Goal: Check status: Check status

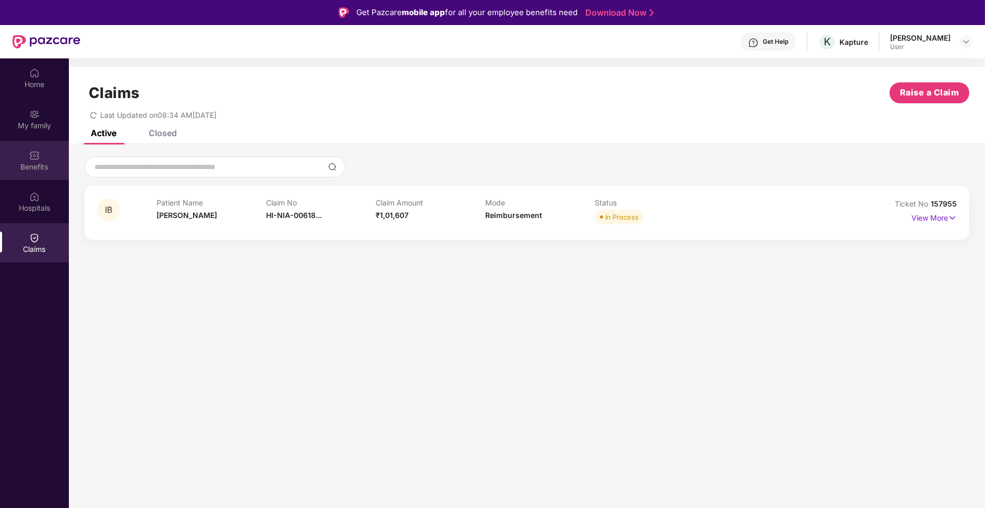
click at [48, 161] on div "Benefits" at bounding box center [34, 160] width 69 height 39
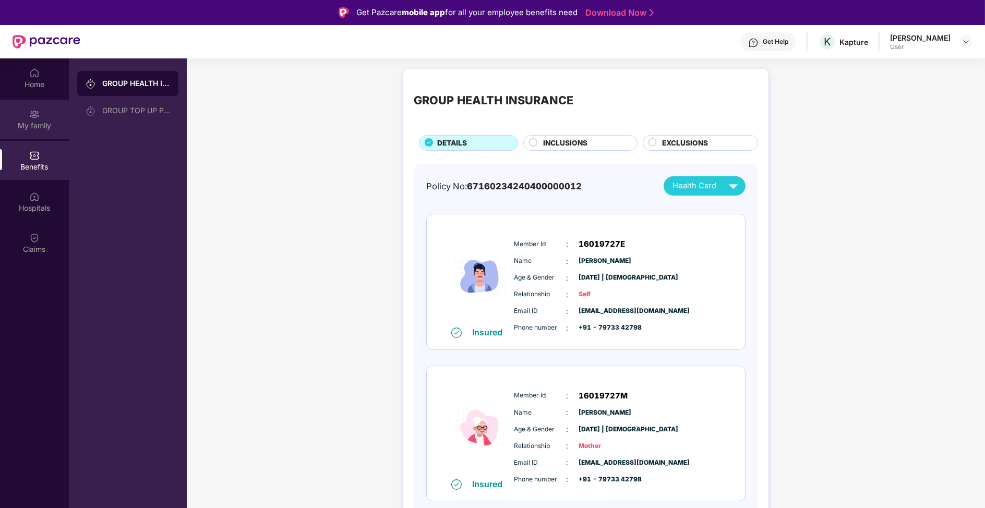
click at [33, 120] on div "My family" at bounding box center [34, 125] width 69 height 10
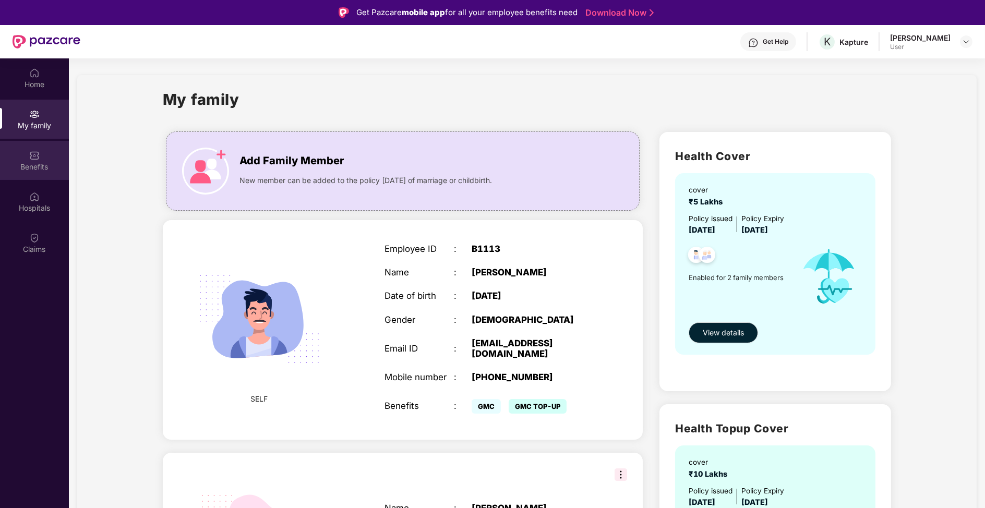
click at [32, 160] on img at bounding box center [34, 155] width 10 height 10
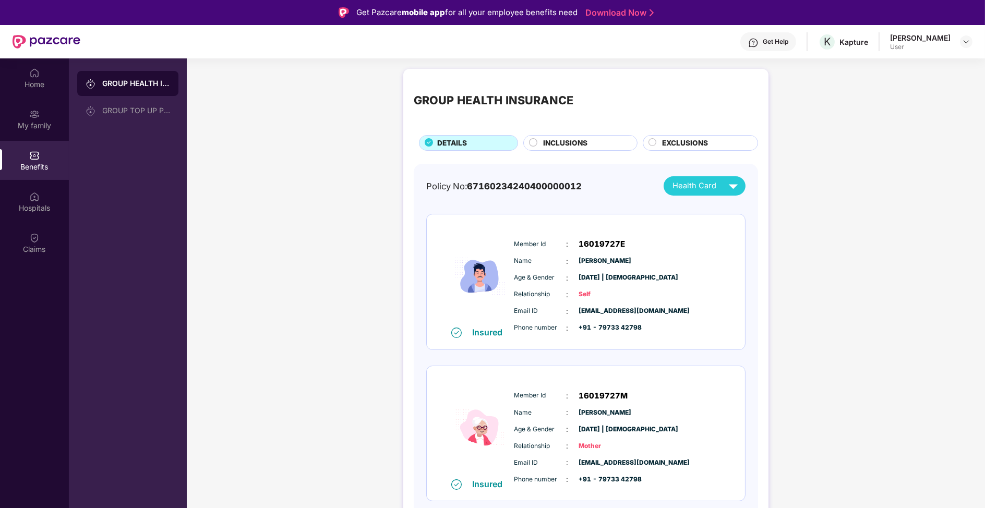
click at [568, 149] on div "INCLUSIONS" at bounding box center [585, 144] width 94 height 13
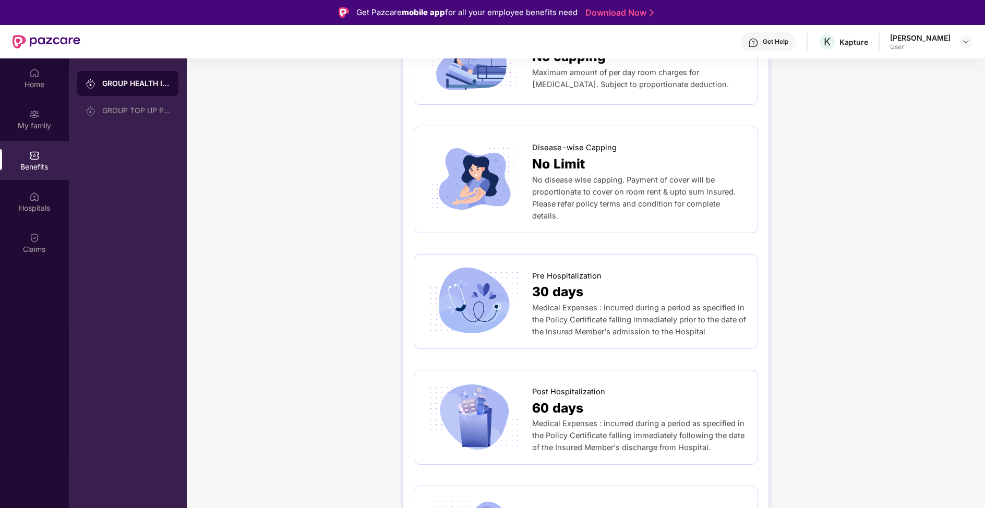
scroll to position [387, 0]
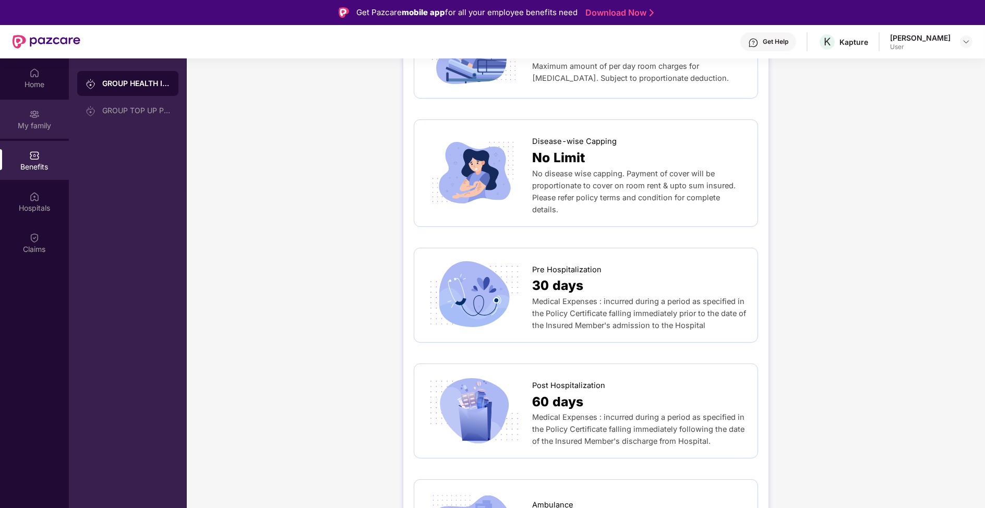
click at [27, 123] on div "My family" at bounding box center [34, 125] width 69 height 10
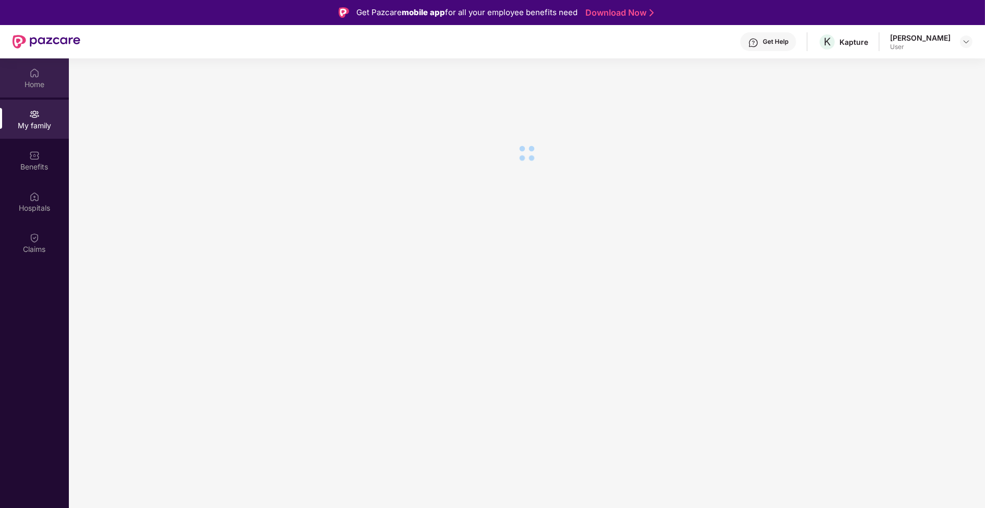
click at [26, 84] on div "Home" at bounding box center [34, 84] width 69 height 10
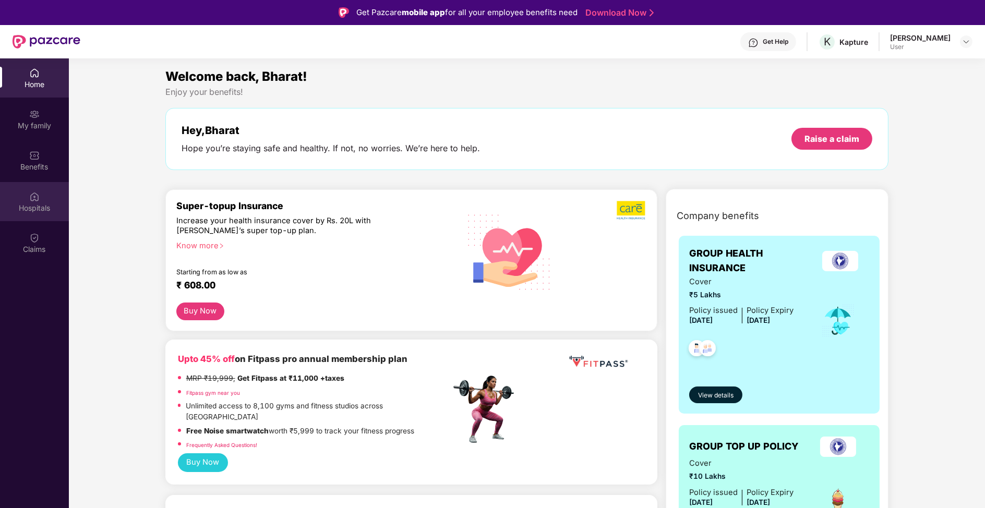
click at [40, 198] on div "Hospitals" at bounding box center [34, 201] width 69 height 39
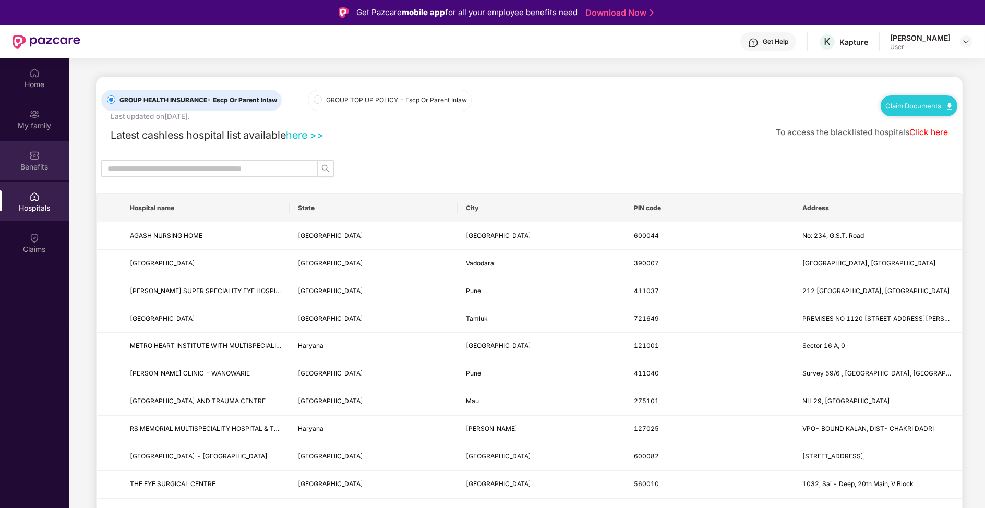
click at [46, 167] on div "Benefits" at bounding box center [34, 167] width 69 height 10
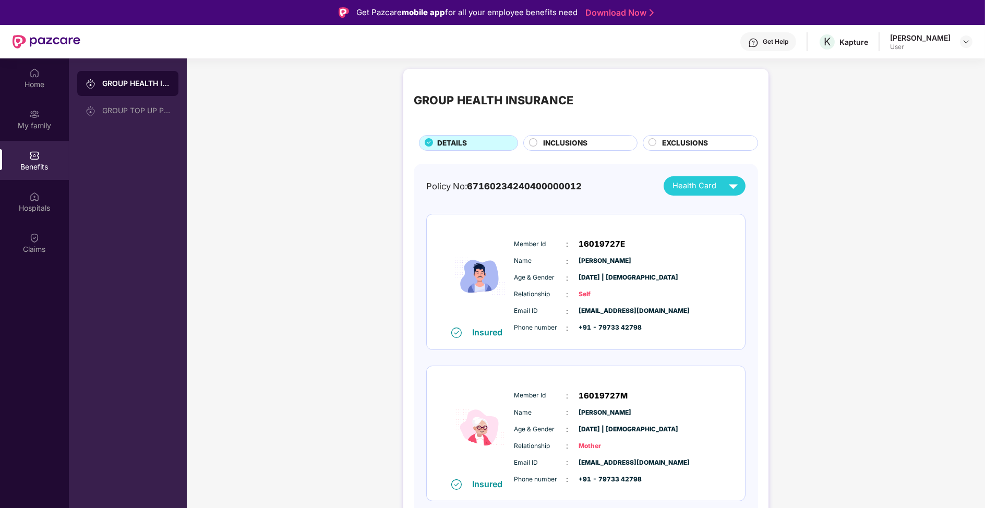
click at [601, 138] on div "INCLUSIONS" at bounding box center [585, 144] width 94 height 13
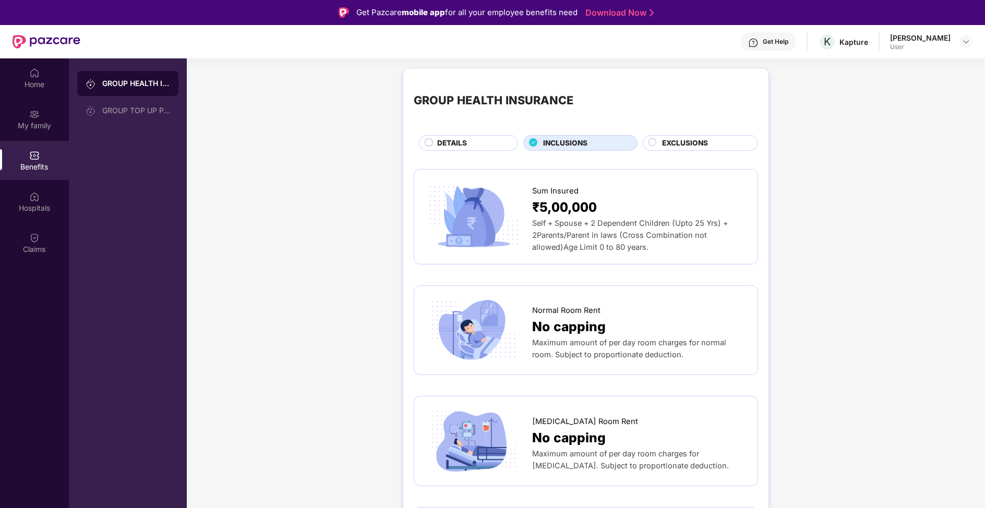
click at [677, 147] on span "EXCLUSIONS" at bounding box center [685, 143] width 46 height 11
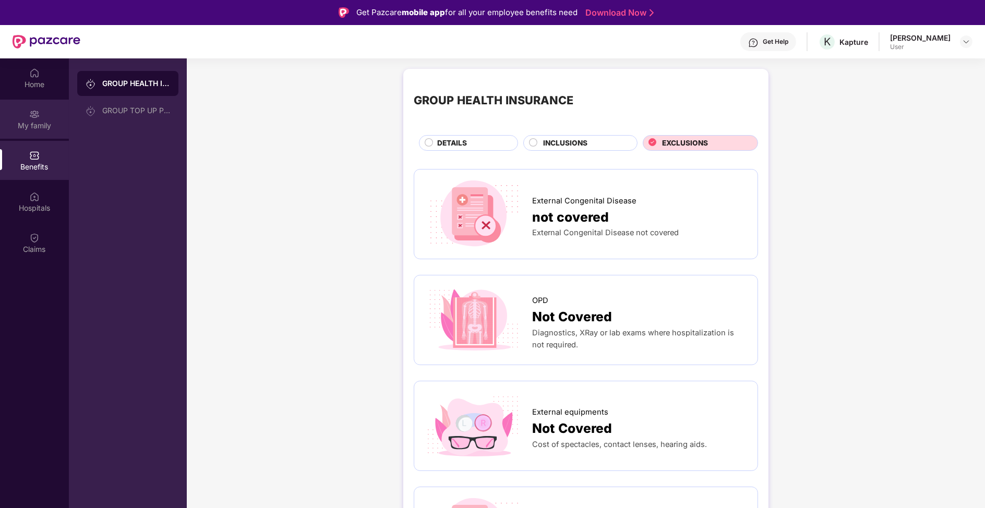
click at [14, 123] on div "My family" at bounding box center [34, 125] width 69 height 10
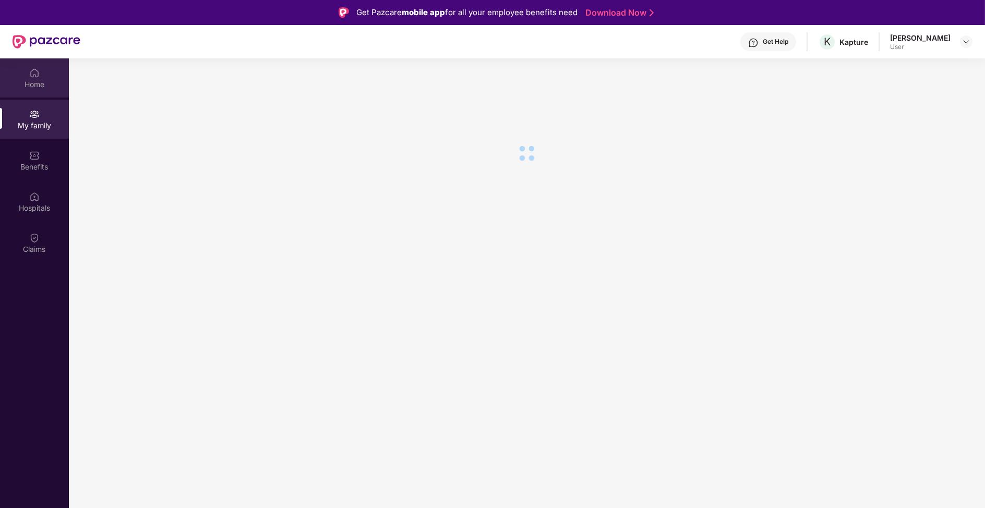
click at [47, 86] on div "Home" at bounding box center [34, 84] width 69 height 10
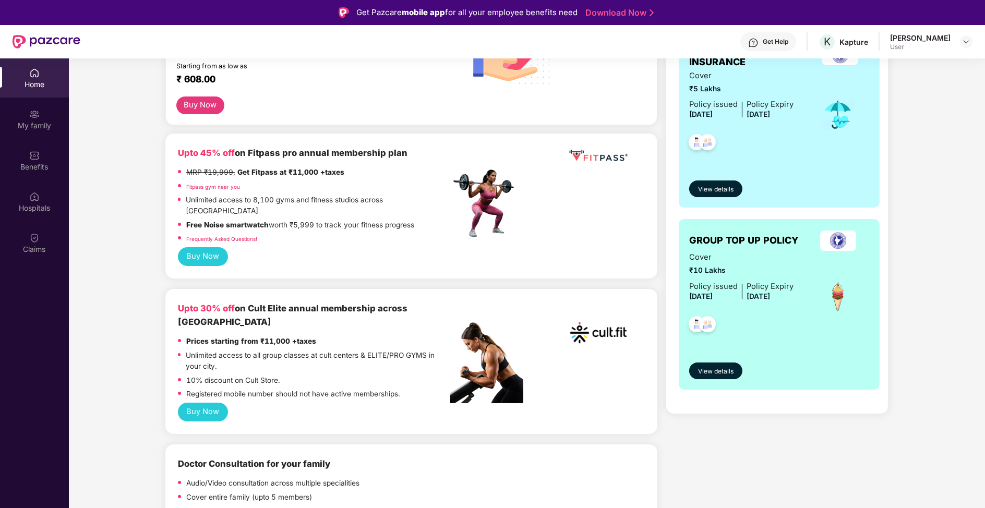
scroll to position [221, 0]
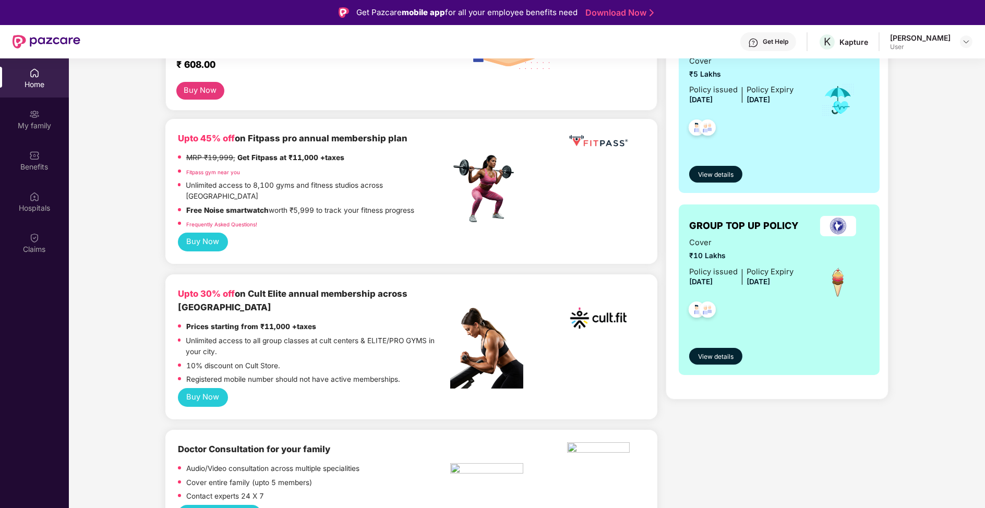
click at [205, 388] on button "Buy Now" at bounding box center [203, 397] width 50 height 19
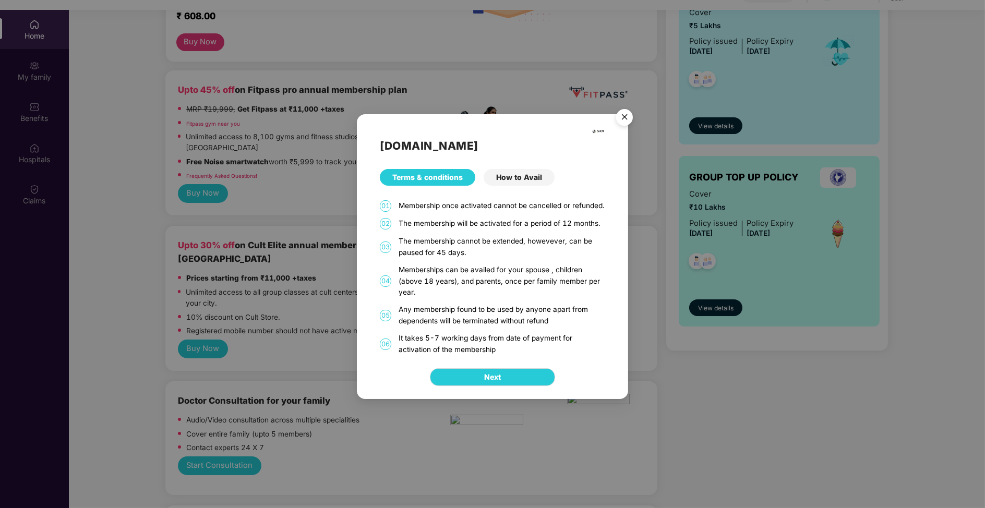
scroll to position [41, 0]
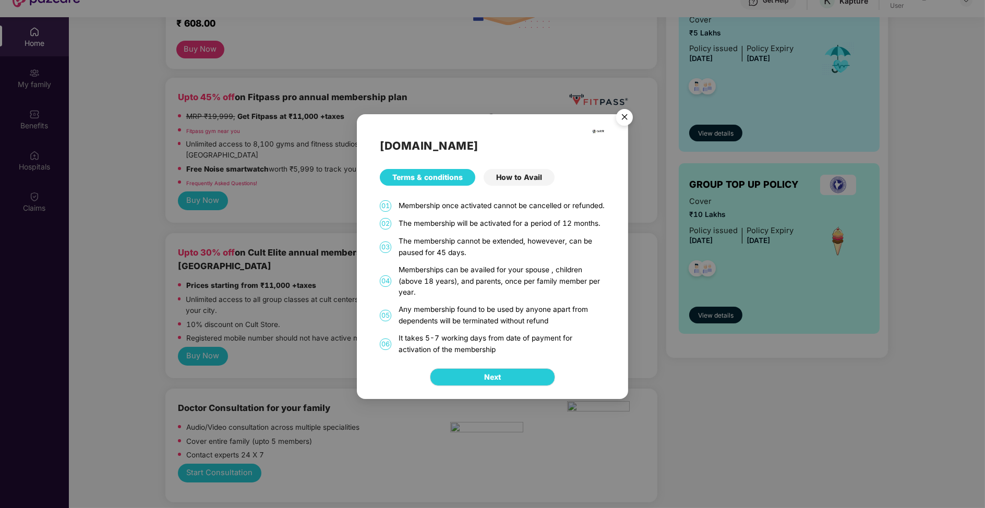
click at [445, 264] on div "[DOMAIN_NAME] Terms & conditions How to Avail 01 Membership once activated cann…" at bounding box center [492, 234] width 271 height 241
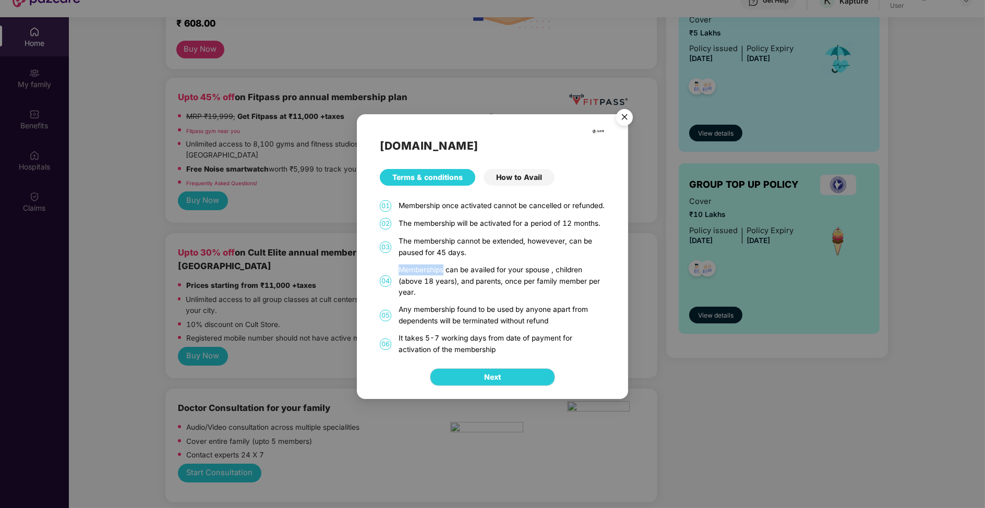
click at [451, 250] on div "The membership cannot be extended, howevever, can be paused for 45 days." at bounding box center [501, 247] width 206 height 22
click at [495, 236] on div "[DOMAIN_NAME] Terms & conditions How to Avail 01 Membership once activated cann…" at bounding box center [492, 234] width 271 height 241
click at [475, 385] on button "Next" at bounding box center [492, 377] width 125 height 18
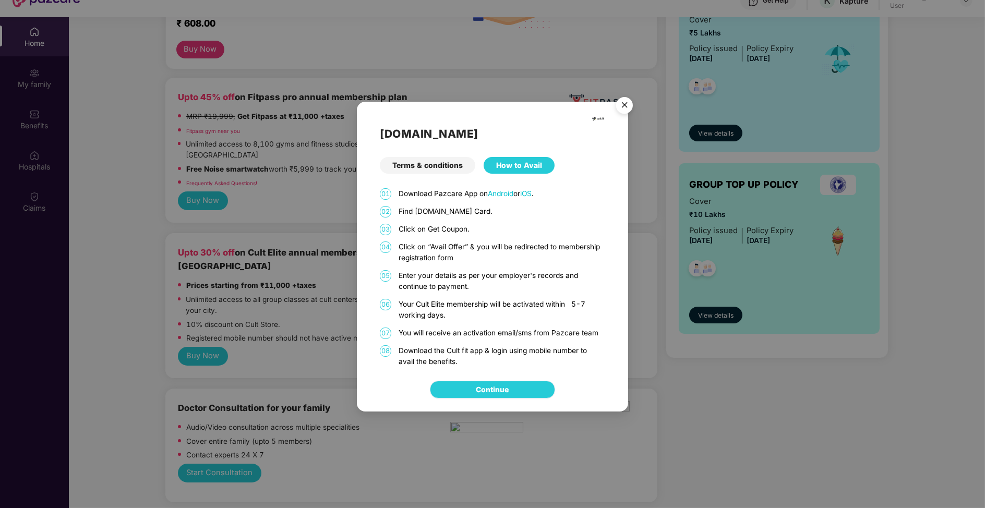
click at [476, 393] on link "Continue" at bounding box center [492, 389] width 33 height 11
click at [626, 104] on img "Close" at bounding box center [624, 106] width 29 height 29
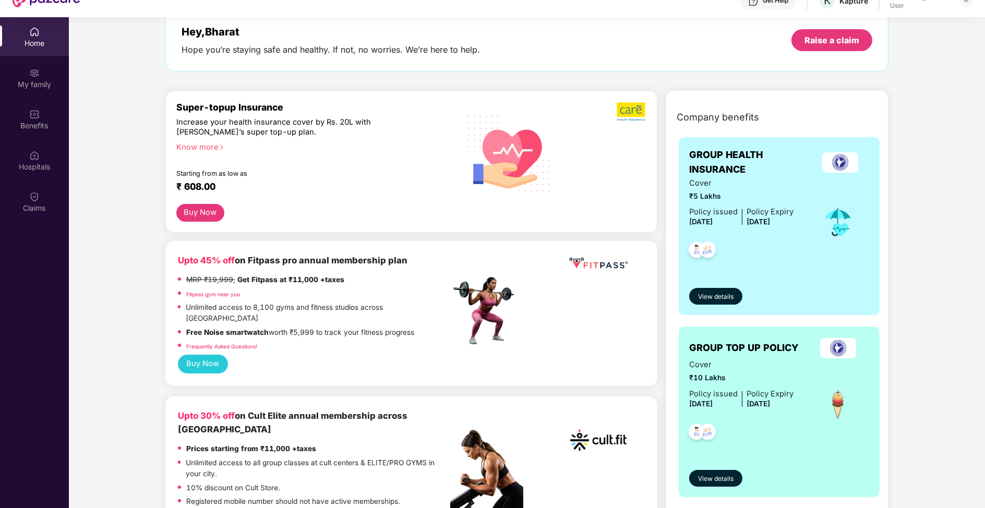
scroll to position [64, 0]
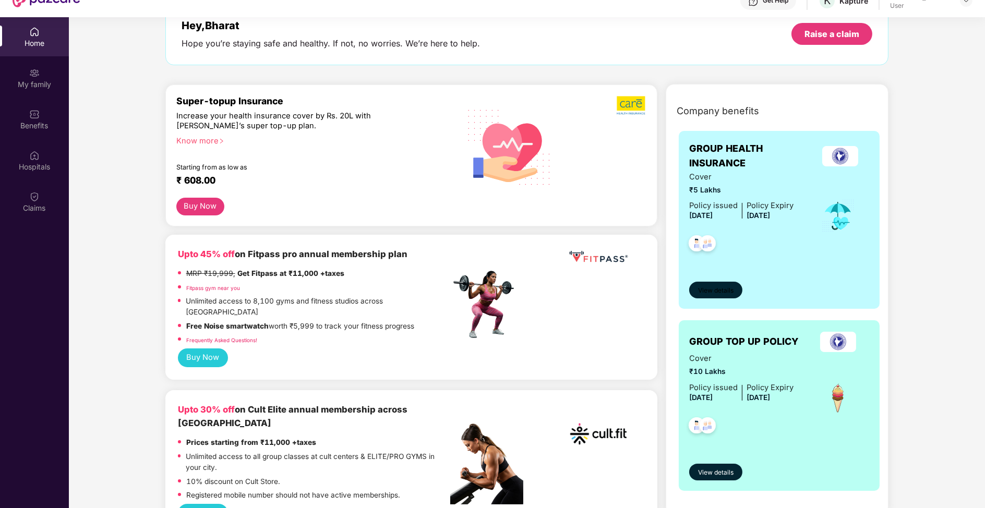
click at [699, 282] on button "View details" at bounding box center [715, 290] width 53 height 17
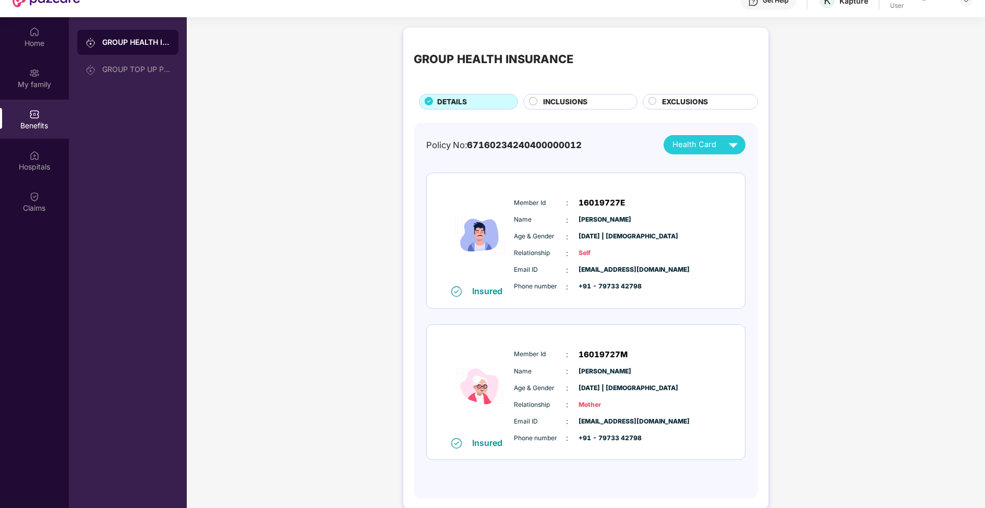
scroll to position [58, 0]
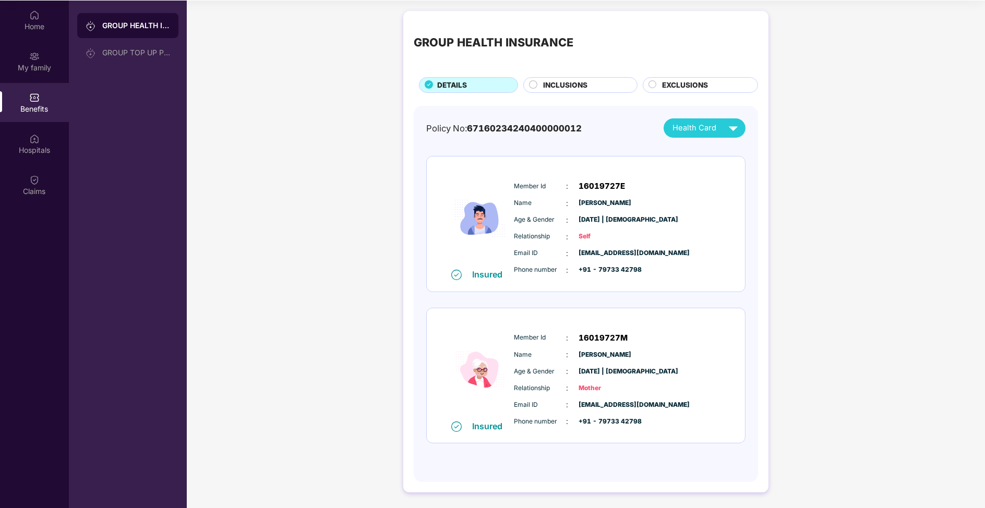
click at [54, 164] on div "Home My family Benefits Hospitals Claims" at bounding box center [34, 104] width 69 height 206
click at [36, 139] on img at bounding box center [34, 138] width 10 height 10
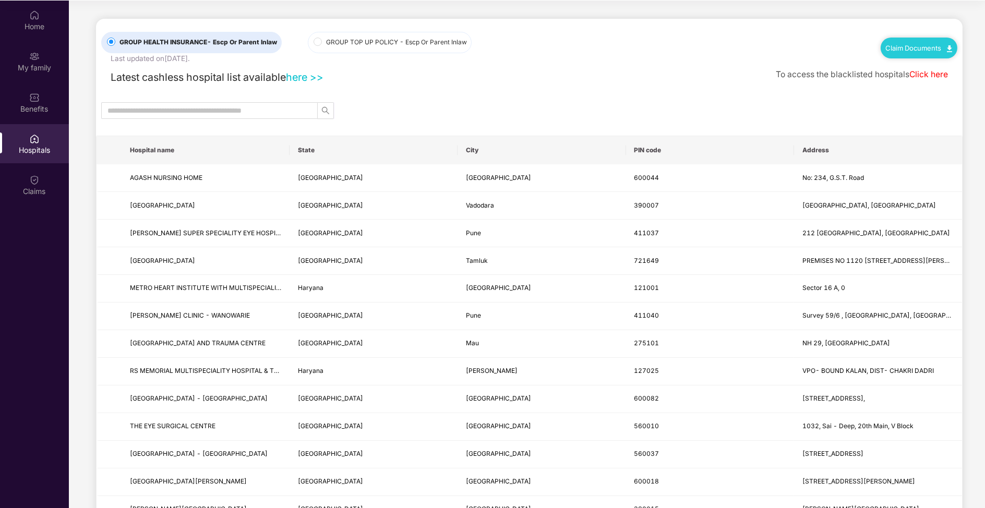
click at [47, 220] on div "Home My family Benefits Hospitals Claims" at bounding box center [34, 255] width 69 height 508
click at [42, 199] on div "Claims" at bounding box center [34, 184] width 69 height 39
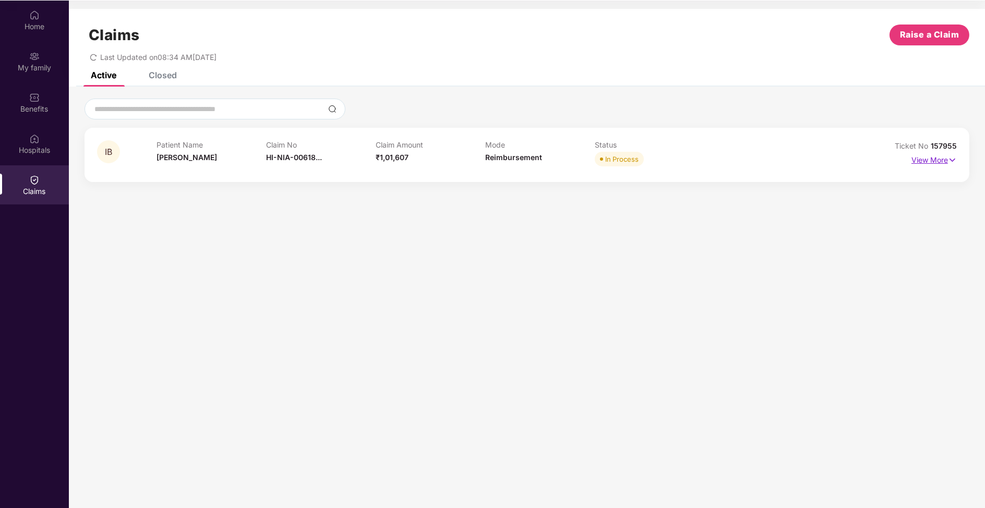
click at [946, 164] on p "View More" at bounding box center [933, 159] width 45 height 14
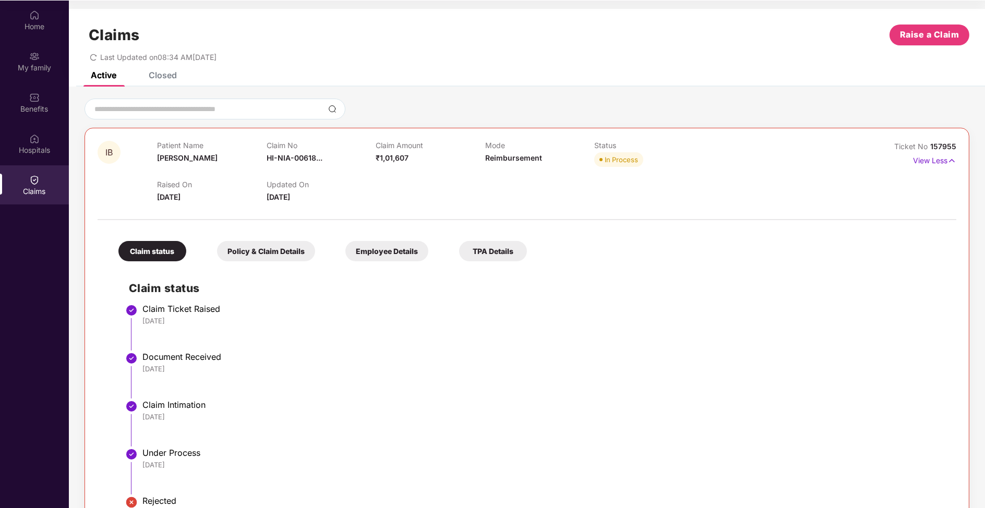
click at [45, 40] on div "Home My family Benefits Hospitals Claims" at bounding box center [34, 104] width 69 height 206
click at [50, 20] on div "Home" at bounding box center [34, 20] width 69 height 39
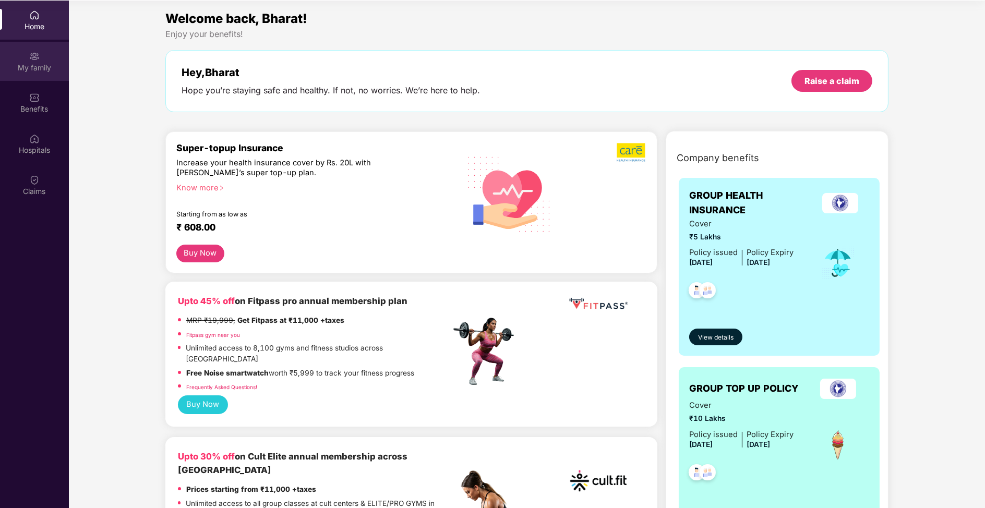
click at [49, 63] on div "My family" at bounding box center [34, 68] width 69 height 10
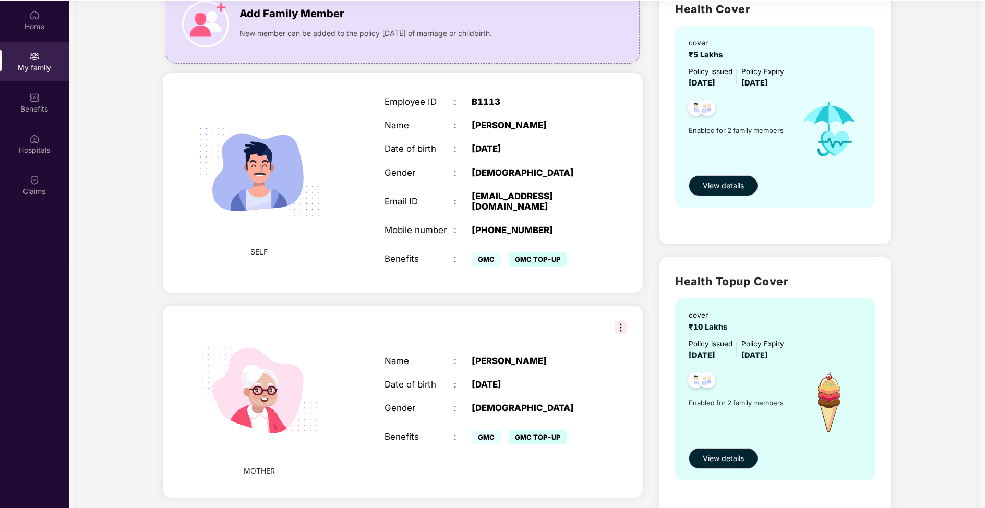
scroll to position [140, 0]
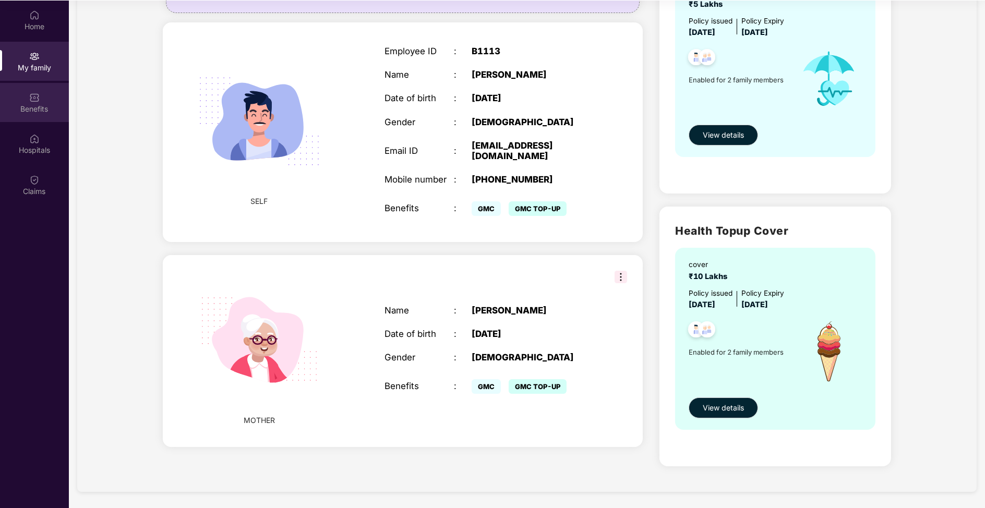
click at [30, 116] on div "Benefits" at bounding box center [34, 102] width 69 height 39
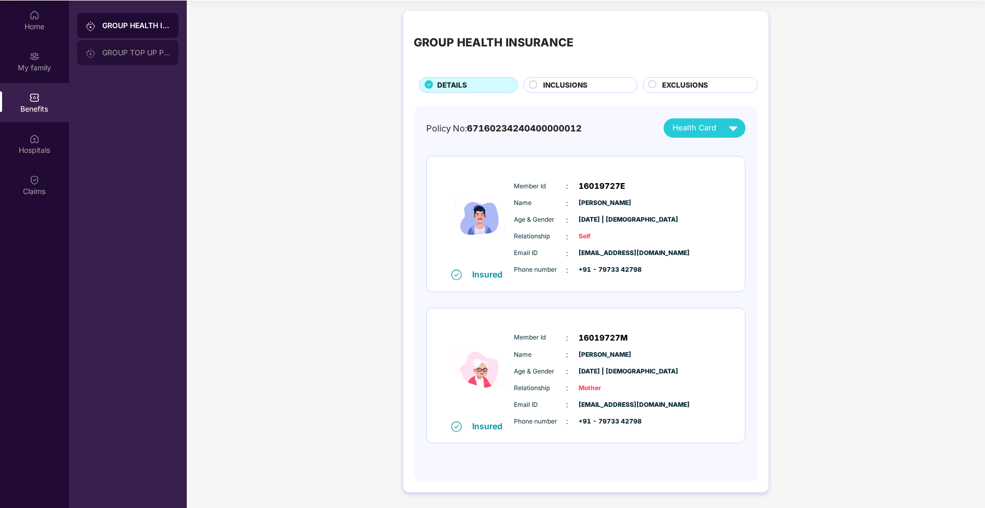
click at [143, 52] on div "GROUP TOP UP POLICY" at bounding box center [136, 52] width 68 height 8
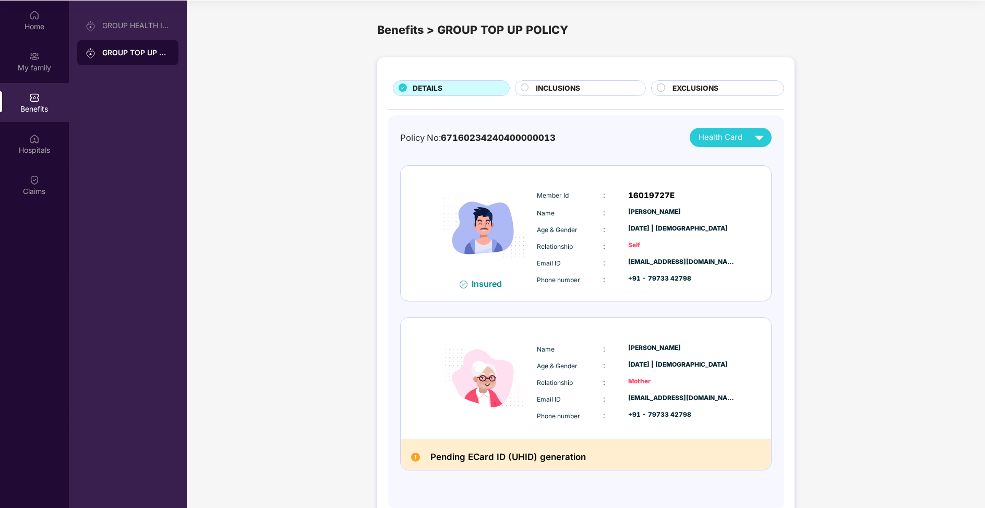
click at [588, 79] on div "DETAILS INCLUSIONS EXCLUSIONS Policy No: 67160234240400000013 Health Card Insur…" at bounding box center [585, 288] width 417 height 462
click at [588, 89] on div "INCLUSIONS" at bounding box center [585, 89] width 110 height 13
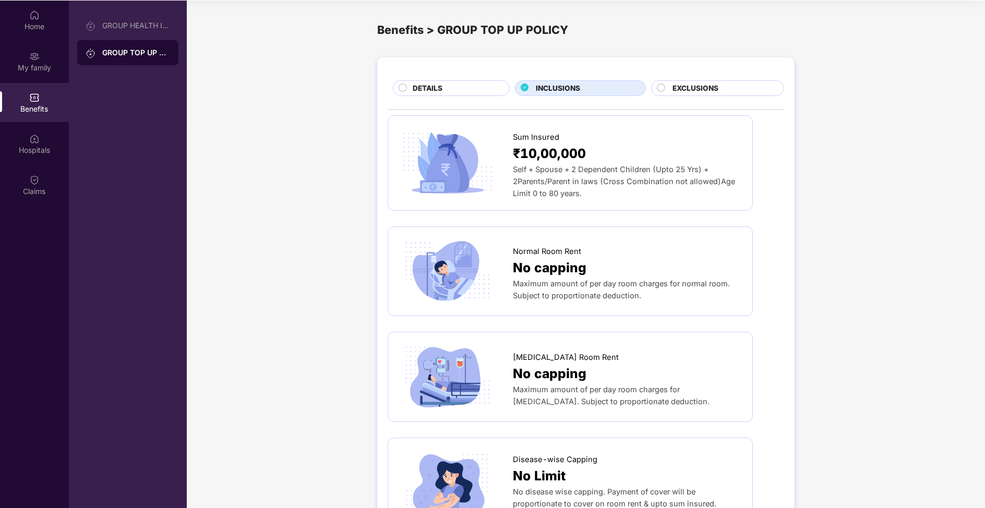
click at [685, 89] on span "EXCLUSIONS" at bounding box center [695, 88] width 46 height 11
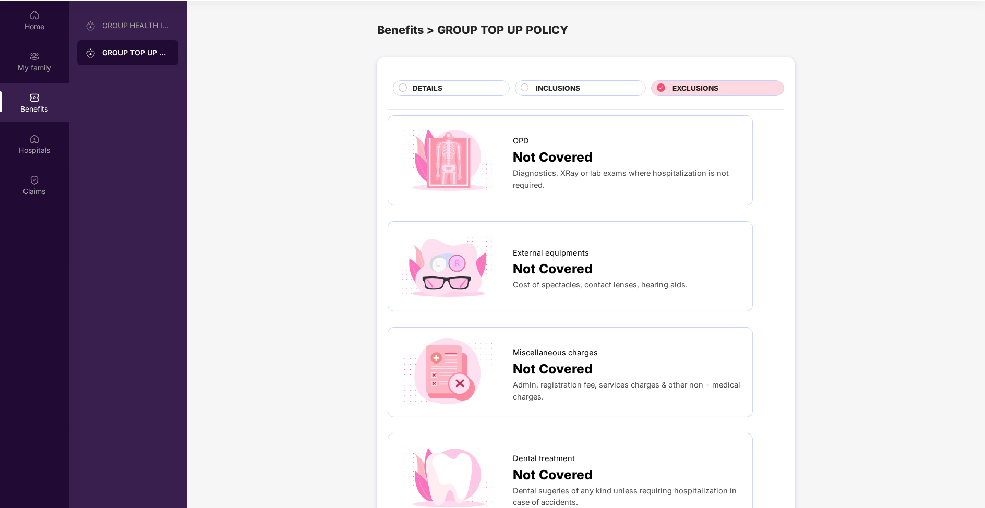
scroll to position [587, 0]
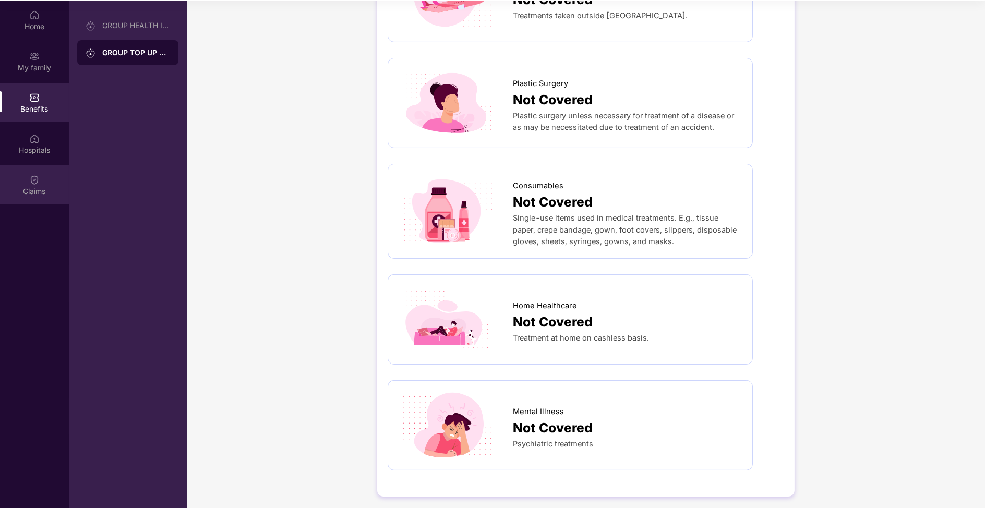
click at [53, 168] on div "Claims" at bounding box center [34, 184] width 69 height 39
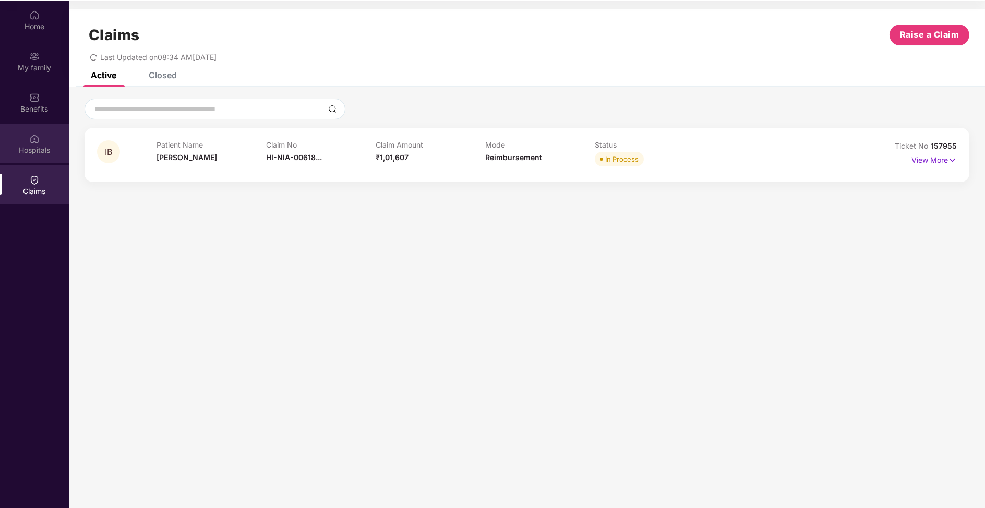
click at [25, 145] on div "Hospitals" at bounding box center [34, 150] width 69 height 10
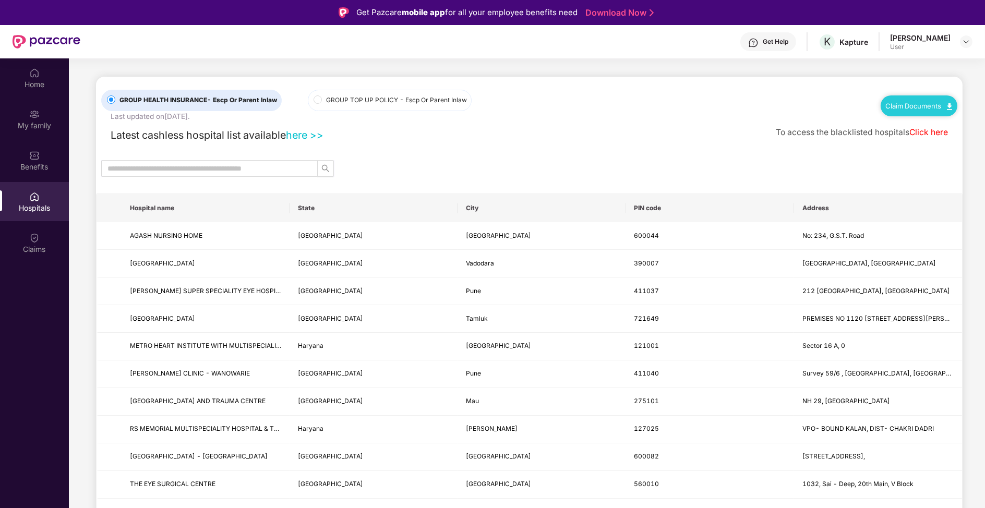
click at [956, 35] on div "[PERSON_NAME] User" at bounding box center [931, 42] width 82 height 18
click at [960, 39] on div at bounding box center [966, 41] width 13 height 13
click at [836, 42] on span "K" at bounding box center [827, 42] width 18 height 18
click at [775, 42] on div "Get Help" at bounding box center [768, 41] width 56 height 19
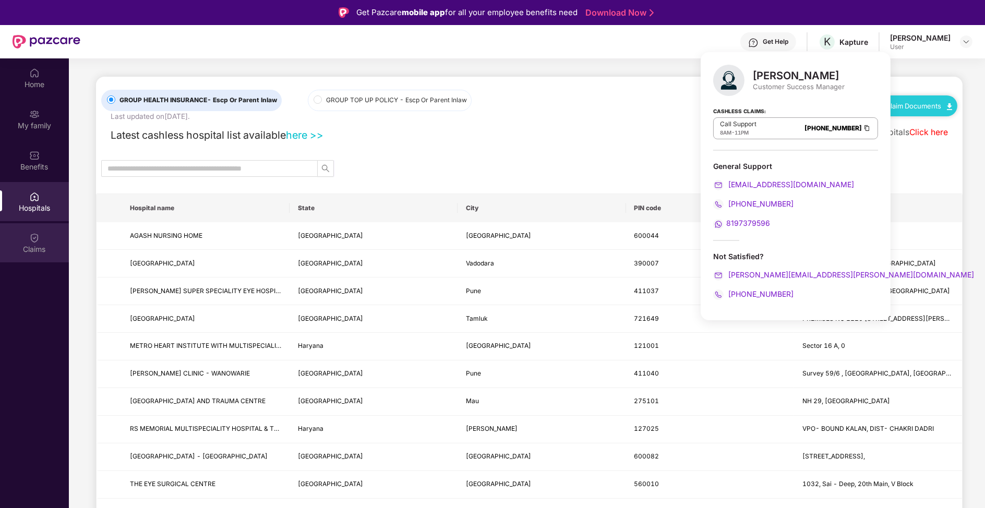
click at [44, 240] on div "Claims" at bounding box center [34, 242] width 69 height 39
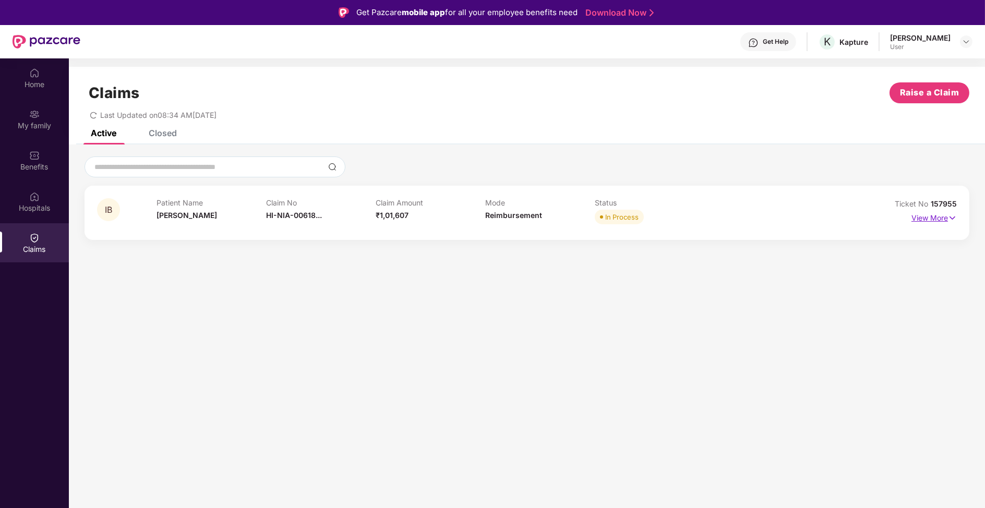
click at [953, 216] on img at bounding box center [952, 217] width 9 height 11
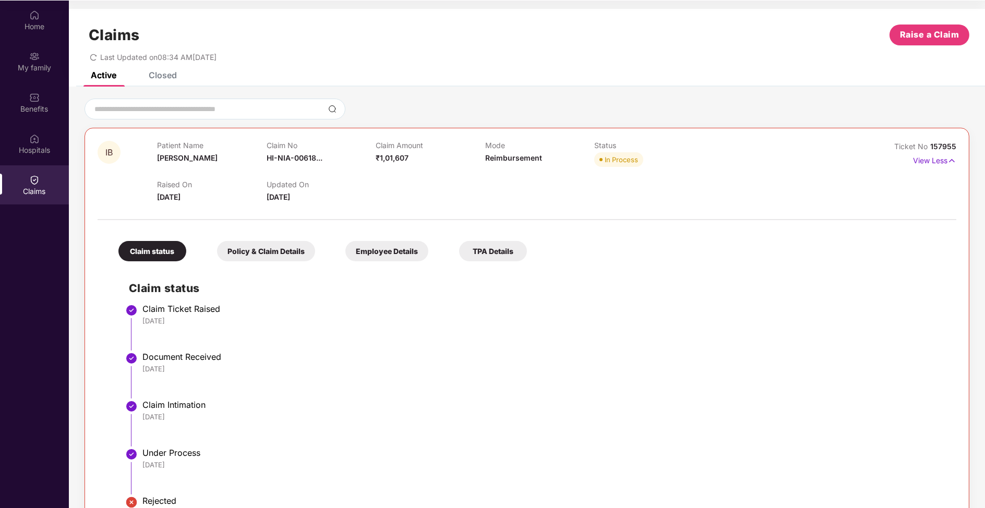
click at [268, 257] on div "Policy & Claim Details" at bounding box center [266, 251] width 98 height 20
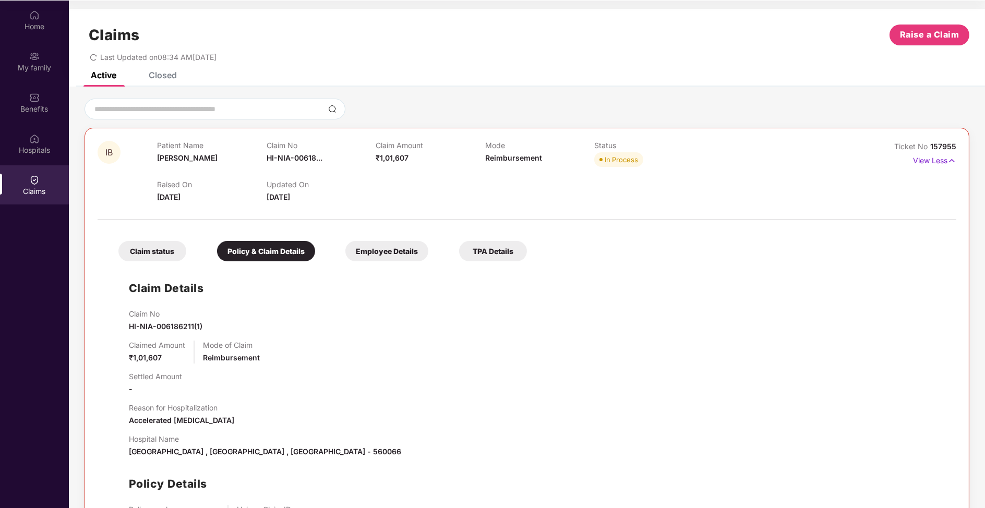
click at [393, 254] on div "Employee Details" at bounding box center [386, 251] width 83 height 20
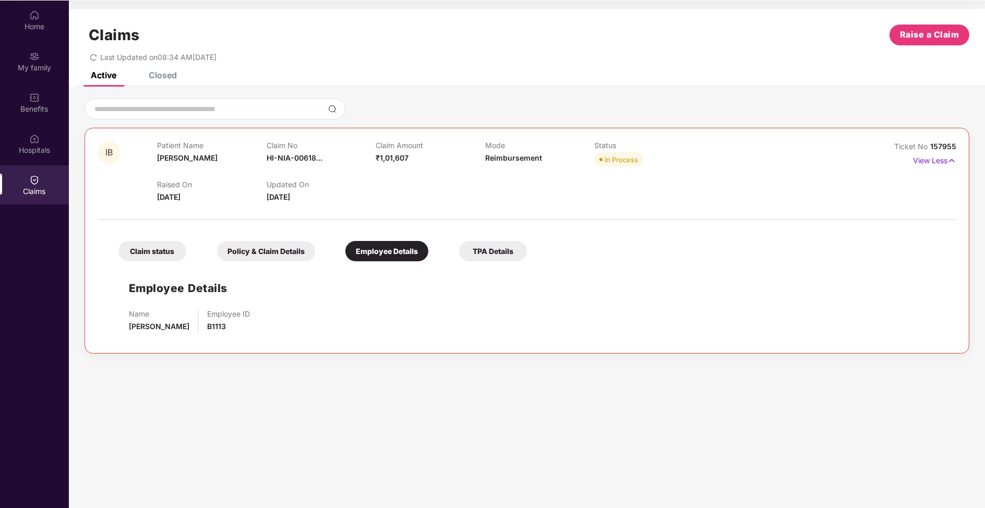
click at [500, 263] on div "Claim status Policy & Claim Details Employee Details TPA Details Employee Detai…" at bounding box center [527, 282] width 858 height 115
click at [499, 258] on div "TPA Details" at bounding box center [493, 251] width 68 height 20
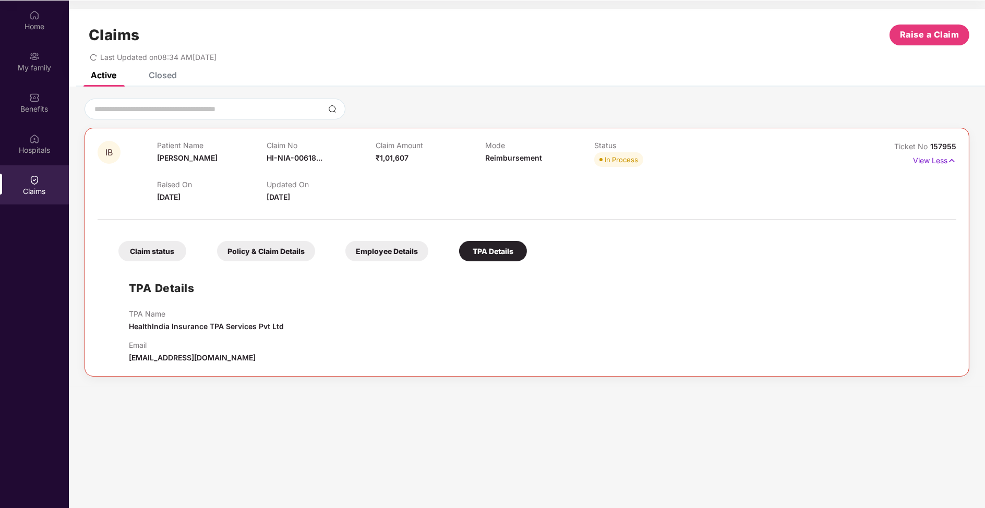
click at [374, 263] on div "Claim status Policy & Claim Details Employee Details TPA Details TPA Details TP…" at bounding box center [527, 294] width 858 height 138
click at [377, 247] on div "Employee Details" at bounding box center [386, 251] width 83 height 20
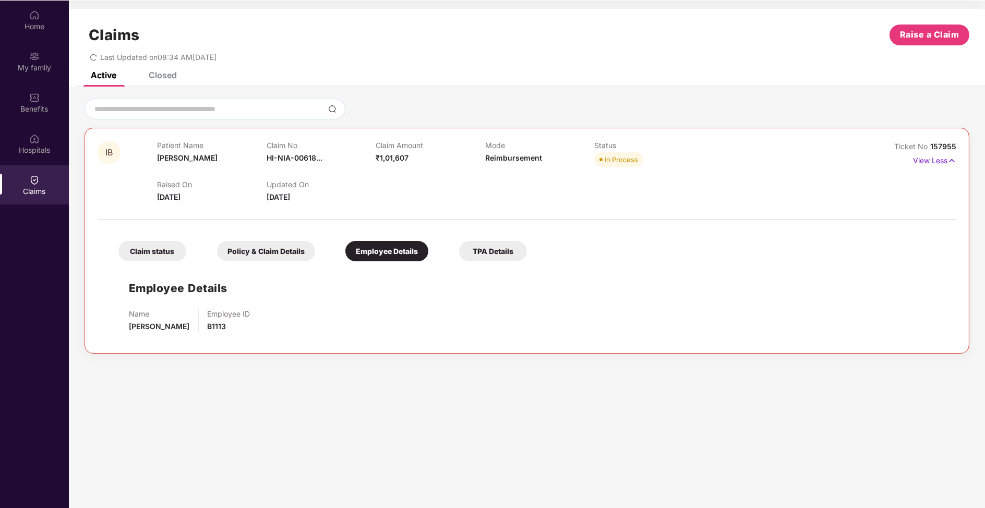
click at [271, 251] on div "Policy & Claim Details" at bounding box center [266, 251] width 98 height 20
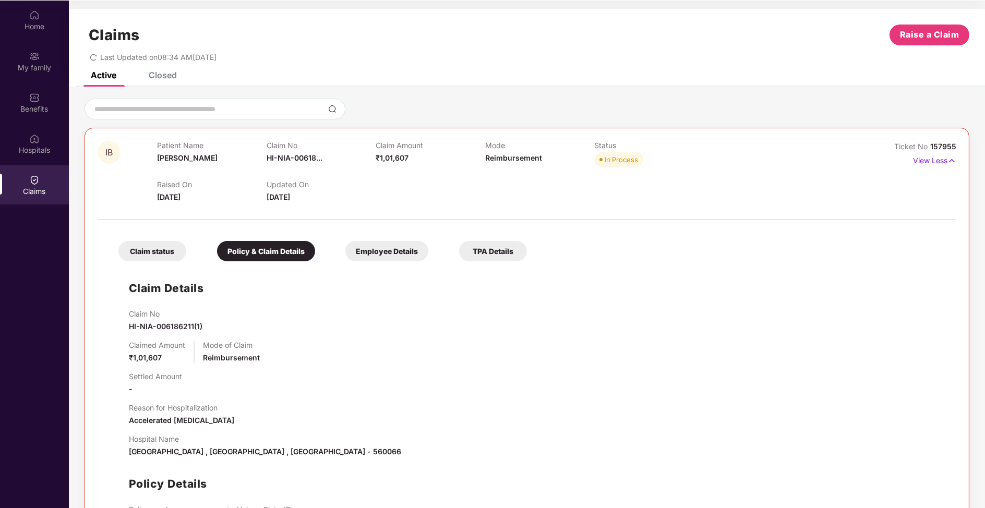
click at [271, 251] on div "Policy & Claim Details" at bounding box center [266, 251] width 98 height 20
click at [138, 261] on div "Claim status Policy & Claim Details Employee Details TPA Details Claim Details …" at bounding box center [527, 396] width 858 height 342
click at [143, 246] on div "Claim status" at bounding box center [152, 251] width 68 height 20
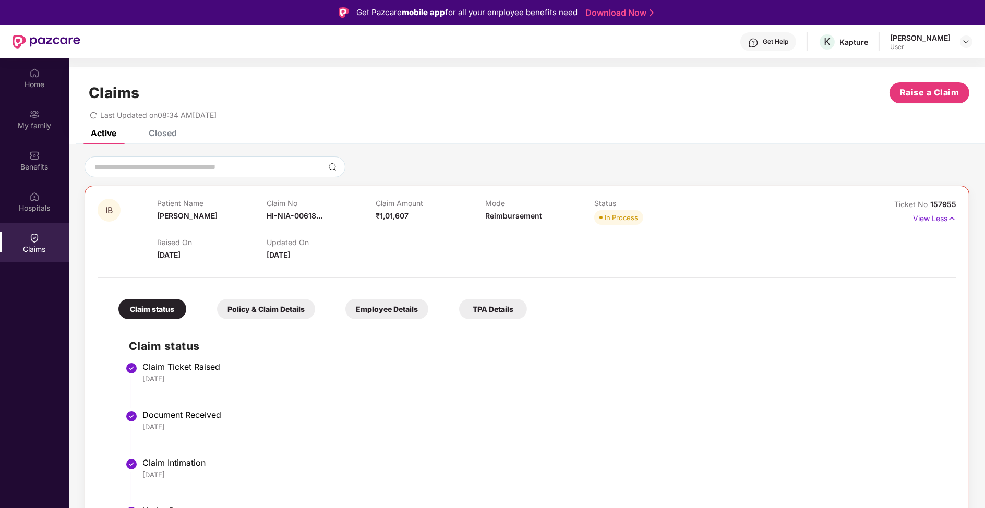
click at [930, 202] on span "157955" at bounding box center [943, 204] width 26 height 9
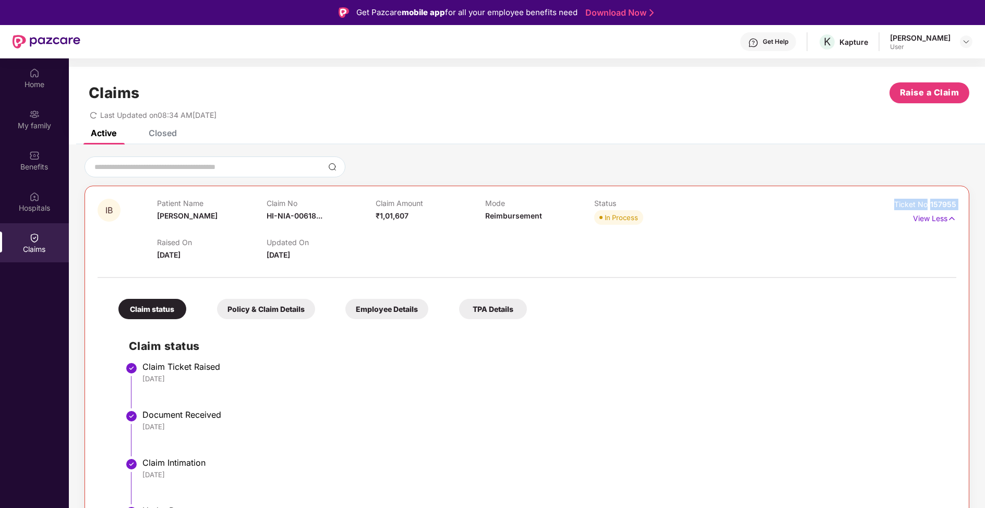
click at [940, 204] on span "157955" at bounding box center [943, 204] width 26 height 9
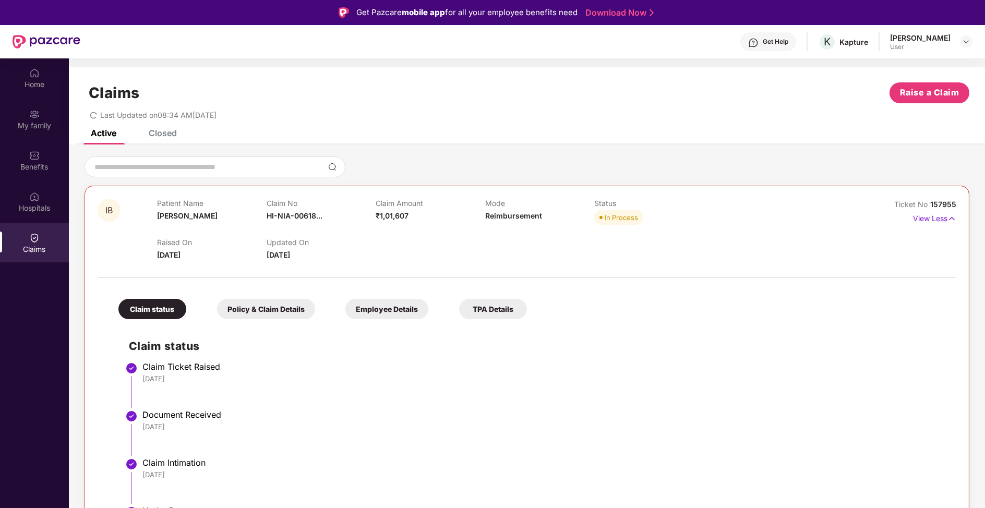
click at [248, 309] on div "Policy & Claim Details" at bounding box center [266, 309] width 98 height 20
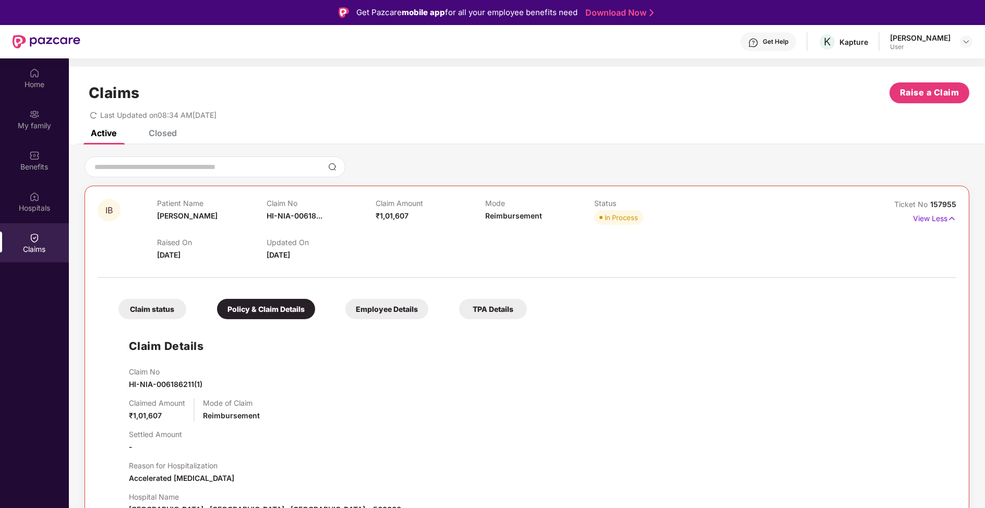
click at [357, 307] on div "Employee Details" at bounding box center [386, 309] width 83 height 20
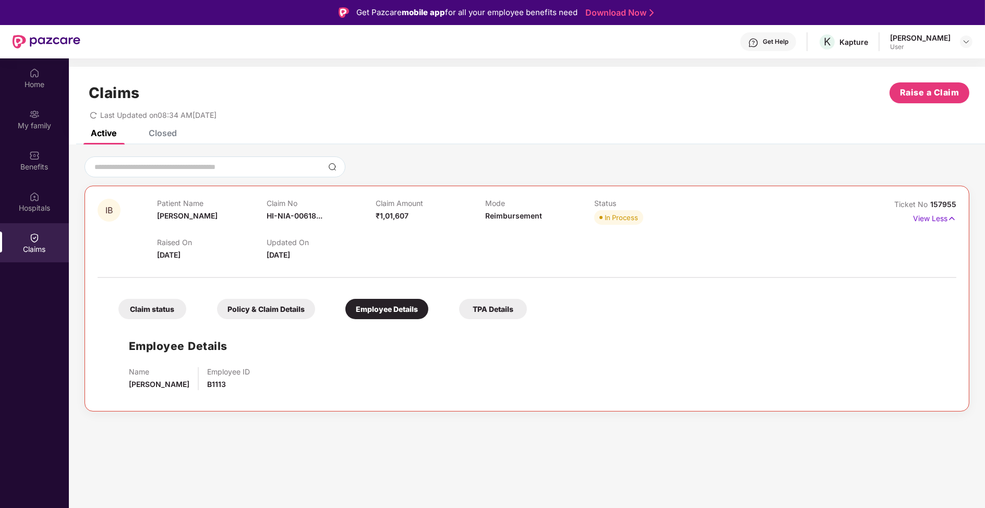
click at [492, 315] on div "TPA Details" at bounding box center [493, 309] width 68 height 20
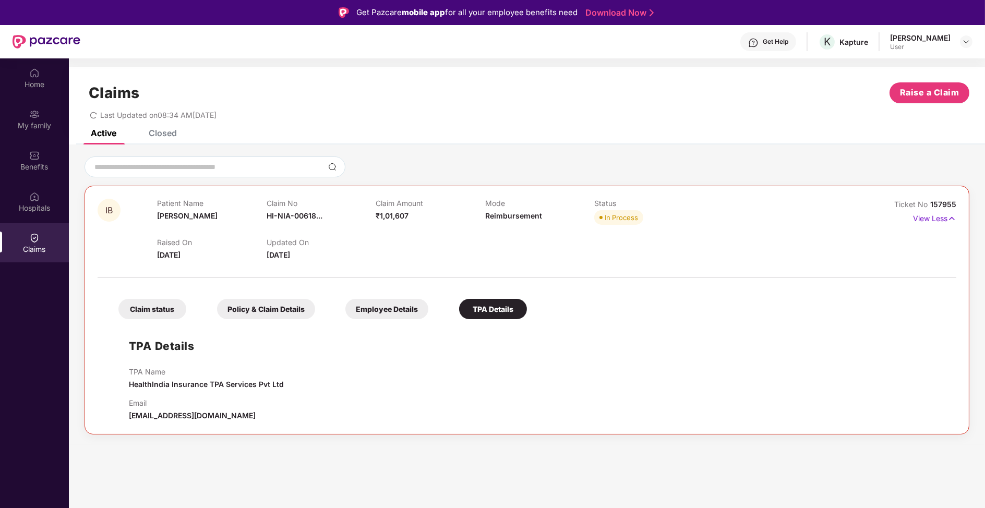
click at [355, 295] on div "Claim status Policy & Claim Details Employee Details TPA Details" at bounding box center [317, 303] width 419 height 31
click at [361, 310] on div "Employee Details" at bounding box center [386, 309] width 83 height 20
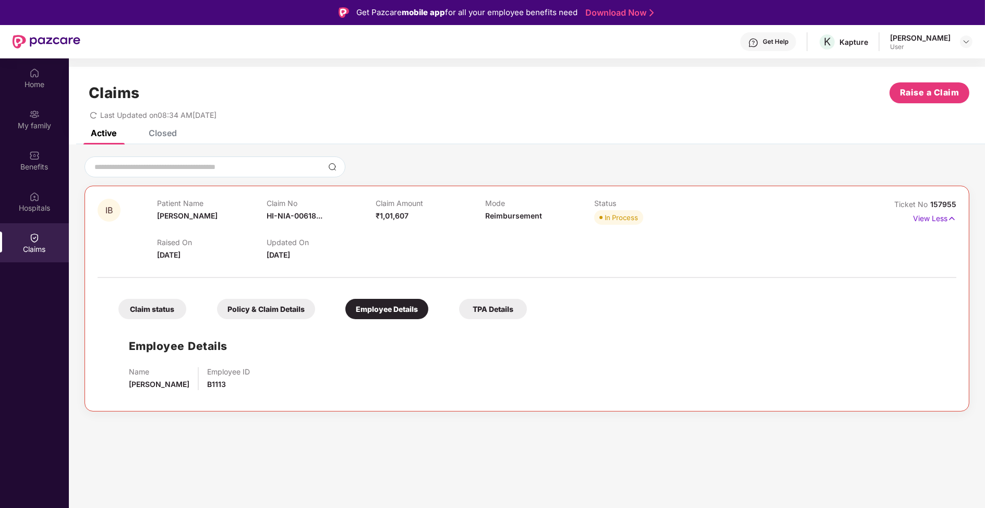
click at [283, 313] on div "Policy & Claim Details" at bounding box center [266, 309] width 98 height 20
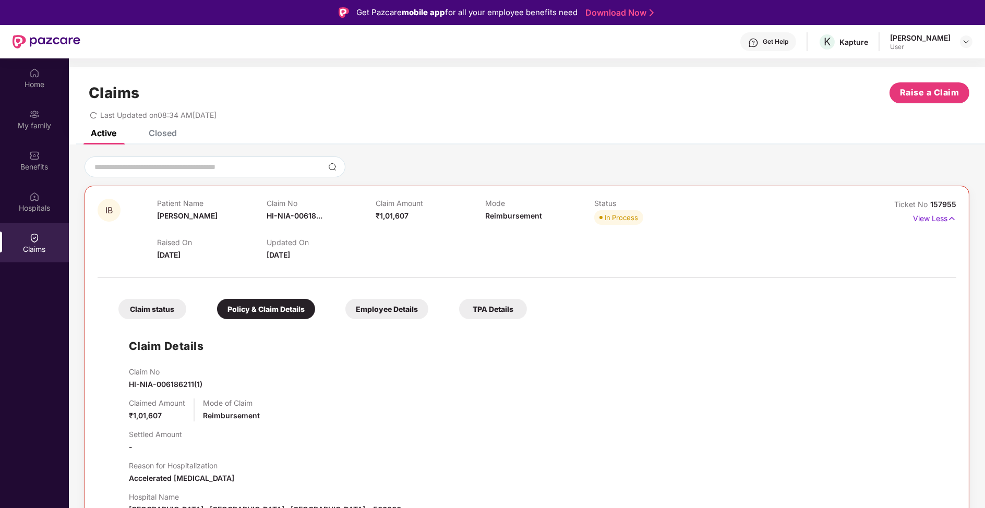
click at [184, 313] on div "Claim status" at bounding box center [152, 309] width 68 height 20
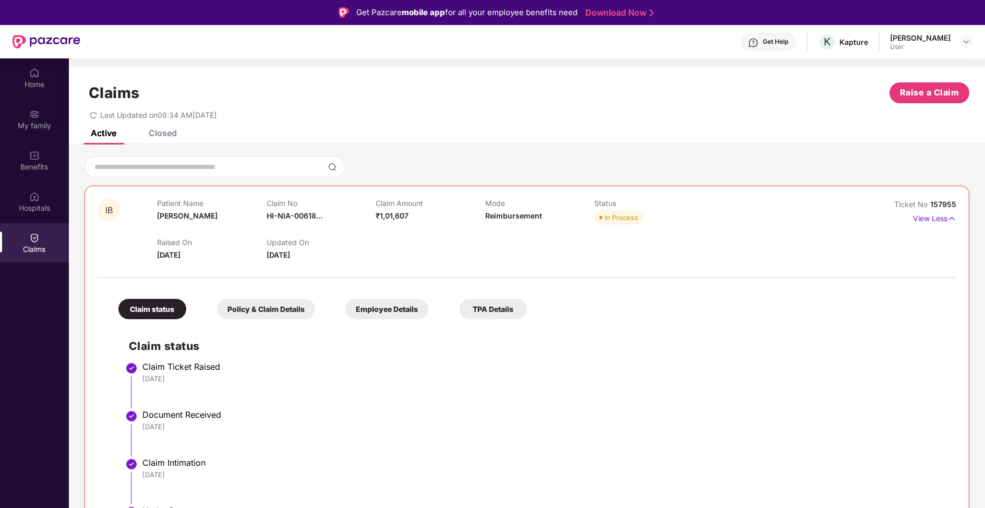
click at [151, 137] on div "Closed" at bounding box center [163, 133] width 28 height 10
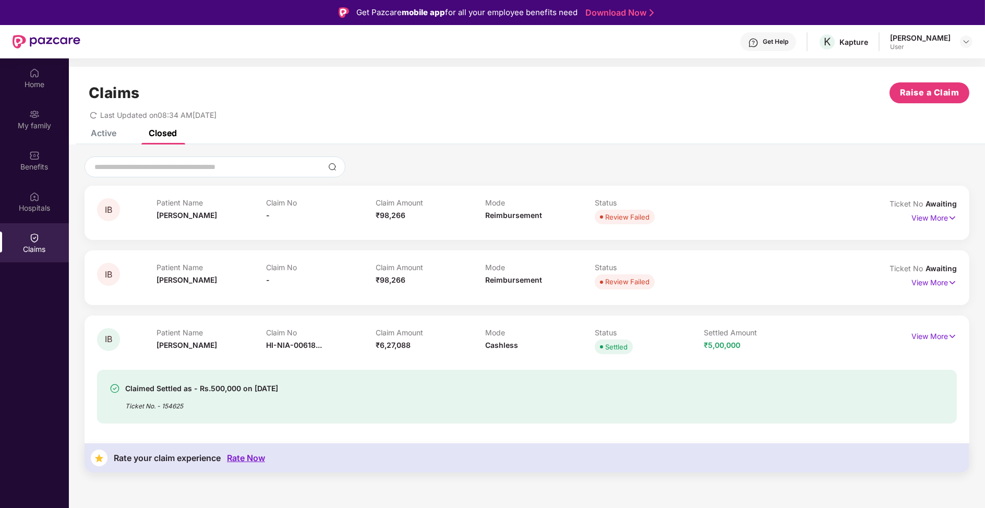
click at [107, 142] on div "Active" at bounding box center [95, 133] width 41 height 23
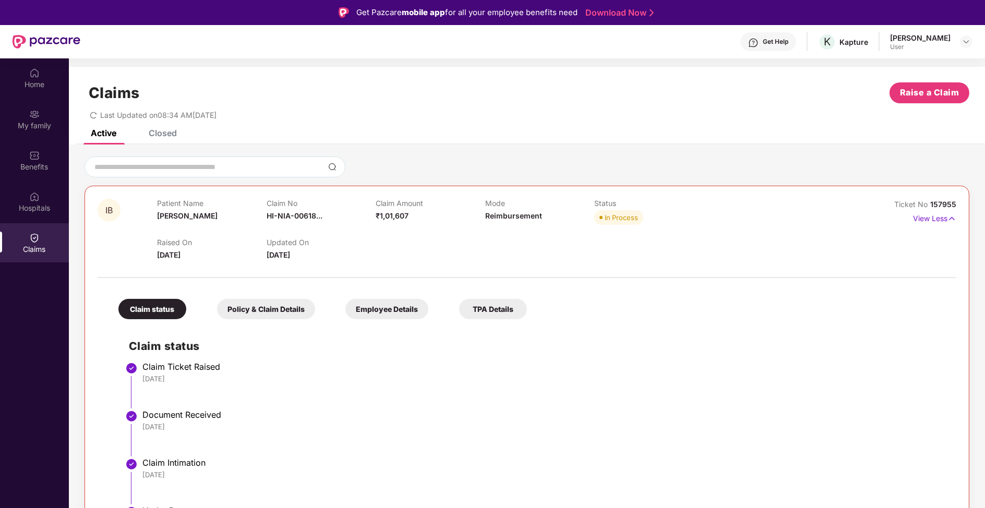
scroll to position [173, 0]
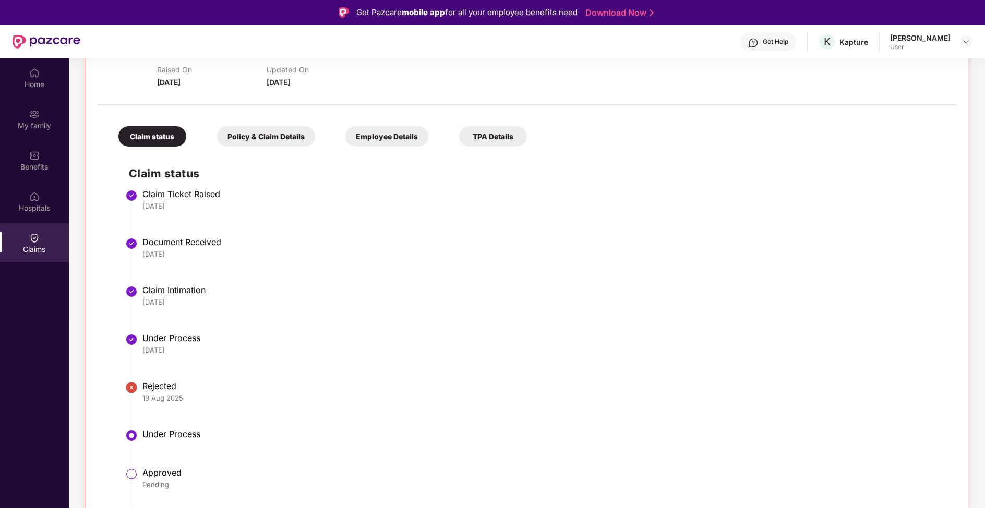
click at [258, 134] on div "Policy & Claim Details" at bounding box center [266, 136] width 98 height 20
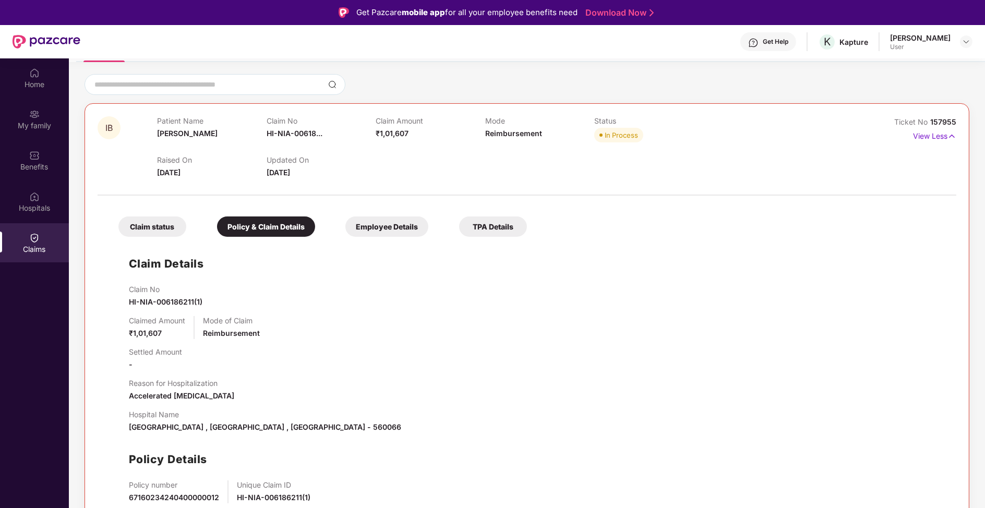
scroll to position [81, 0]
click at [165, 221] on div "Claim status" at bounding box center [152, 227] width 68 height 20
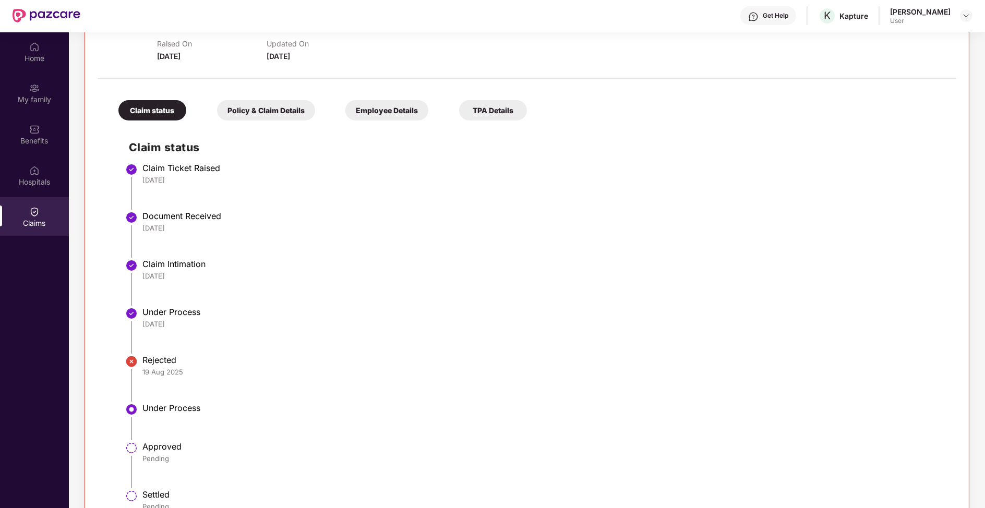
scroll to position [0, 0]
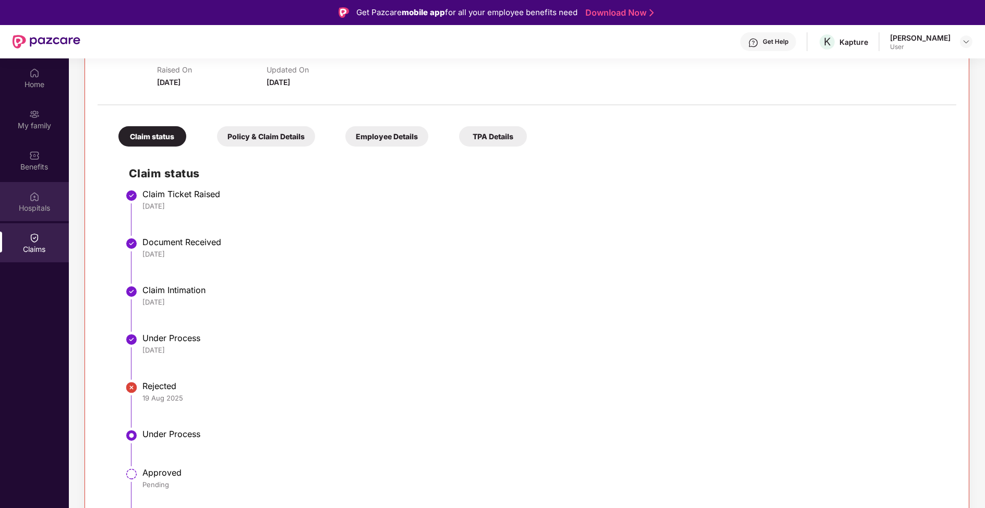
click at [48, 190] on div "Hospitals" at bounding box center [34, 201] width 69 height 39
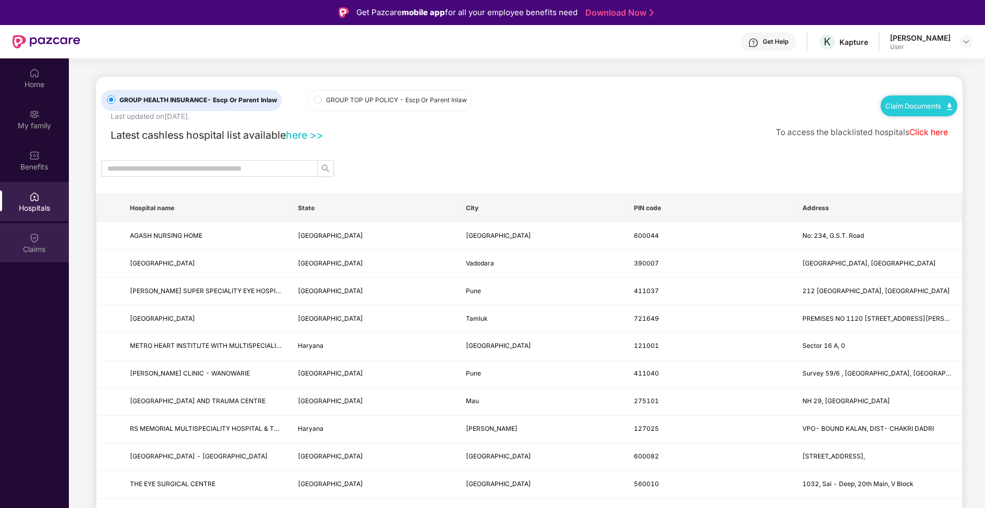
click at [43, 251] on div "Claims" at bounding box center [34, 249] width 69 height 10
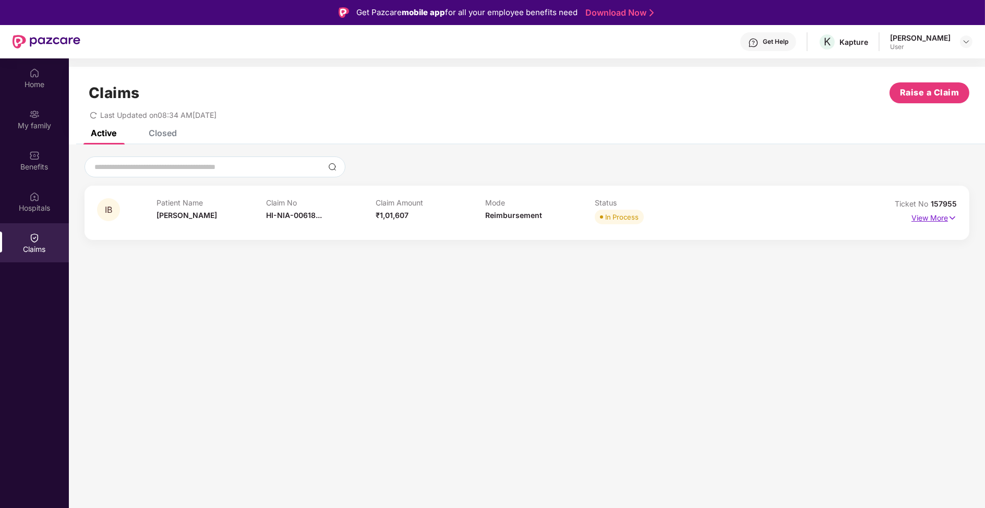
click at [926, 218] on p "View More" at bounding box center [933, 217] width 45 height 14
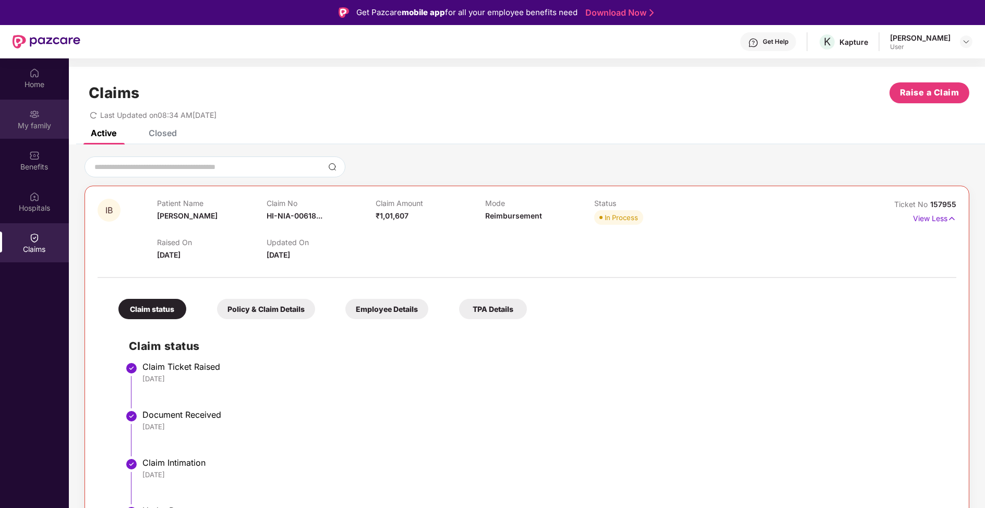
click at [37, 132] on div "My family" at bounding box center [34, 119] width 69 height 39
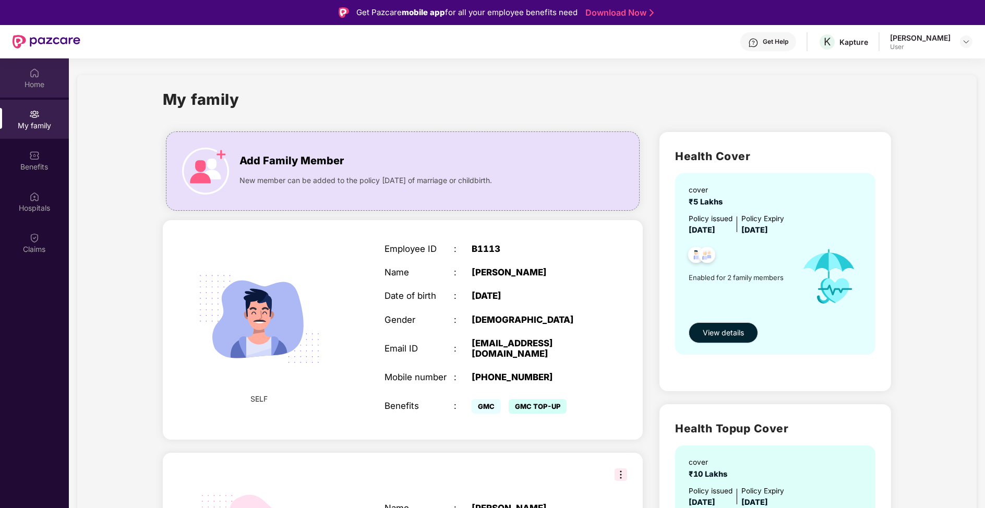
click at [40, 80] on div "Home" at bounding box center [34, 84] width 69 height 10
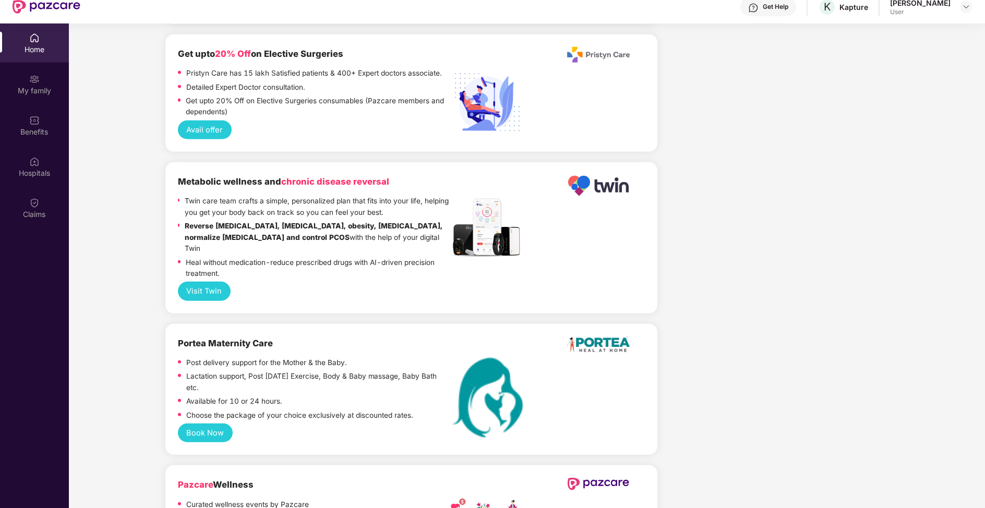
scroll to position [58, 0]
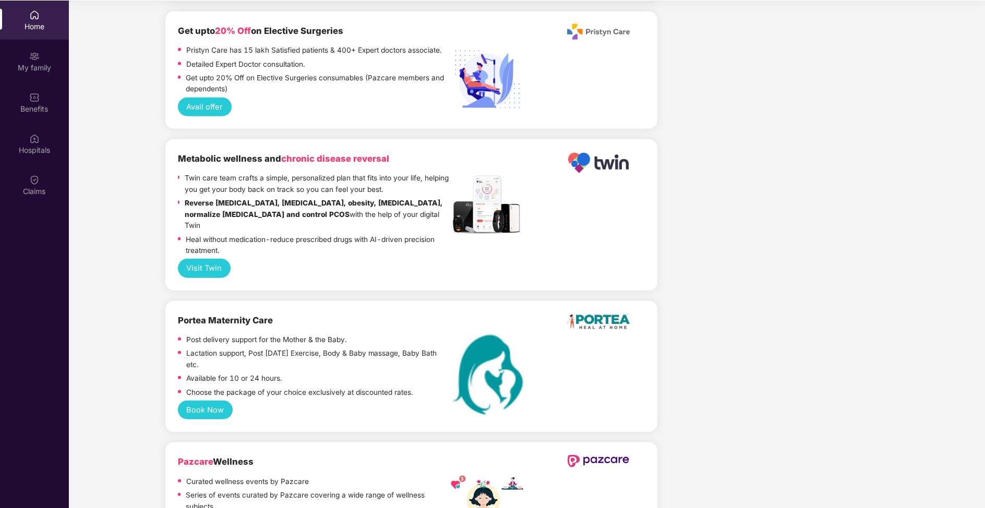
click at [236, 456] on b "Pazcare Wellness" at bounding box center [216, 461] width 76 height 10
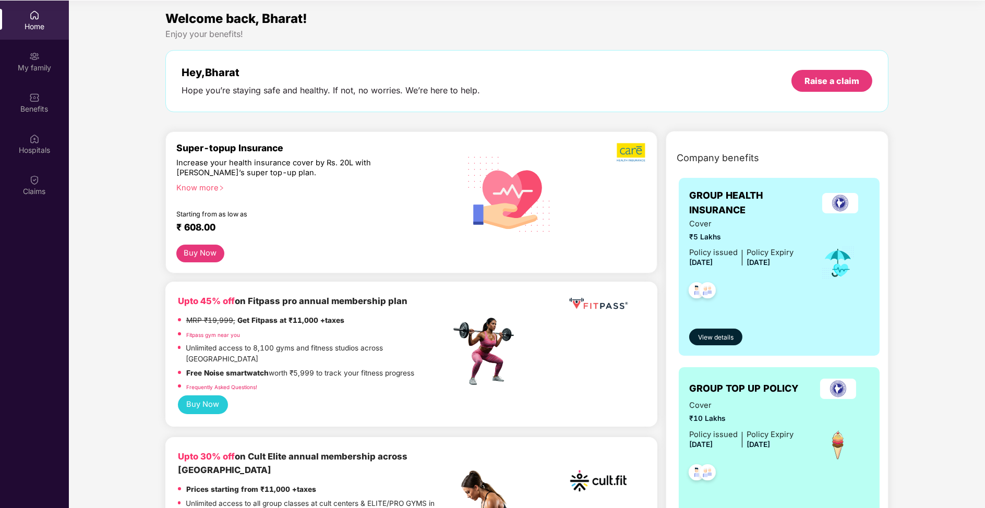
scroll to position [0, 0]
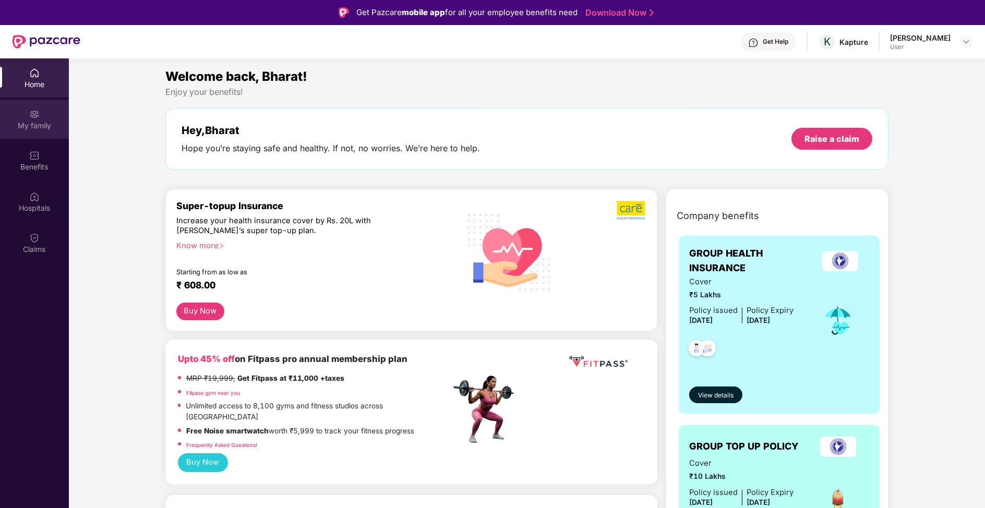
click at [41, 111] on div "My family" at bounding box center [34, 119] width 69 height 39
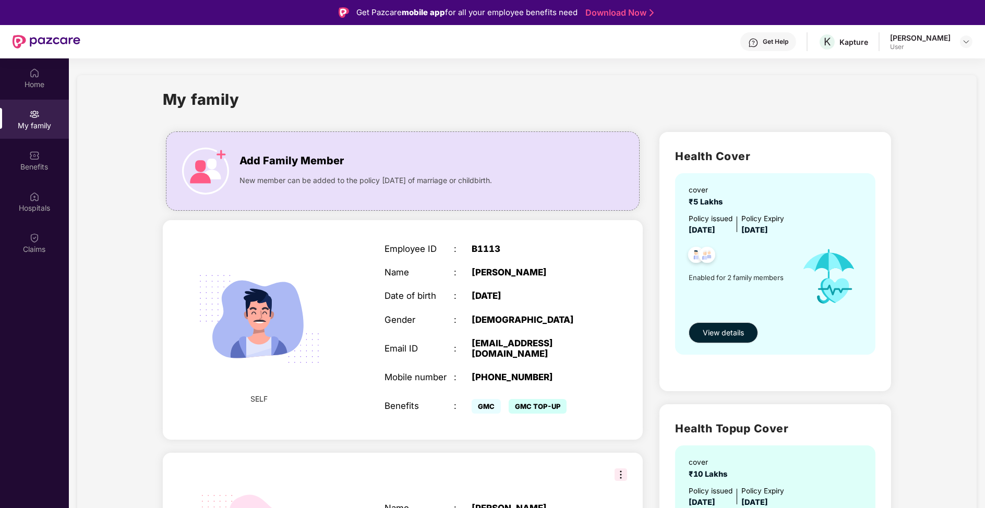
click at [201, 61] on section "My family Add Family Member New member can be added to the policy [DATE] of mar…" at bounding box center [527, 382] width 916 height 648
